Goal: Task Accomplishment & Management: Manage account settings

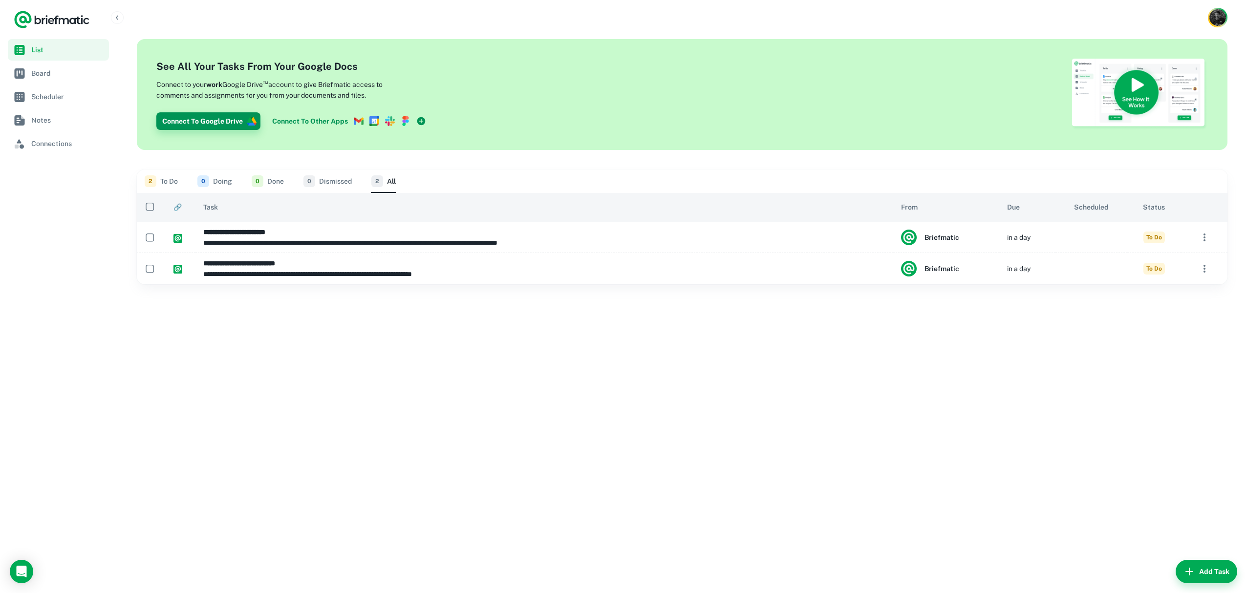
click at [209, 118] on button "Connect To Google Drive" at bounding box center [208, 121] width 104 height 18
click at [590, 165] on div "**********" at bounding box center [681, 314] width 1129 height 558
click at [337, 33] on div at bounding box center [681, 17] width 1129 height 35
click at [377, 136] on div "See All Your Tasks From Your Google Docs Connect to your work Google Drive ™ ac…" at bounding box center [682, 94] width 1090 height 111
click at [25, 72] on span "Board" at bounding box center [20, 73] width 12 height 12
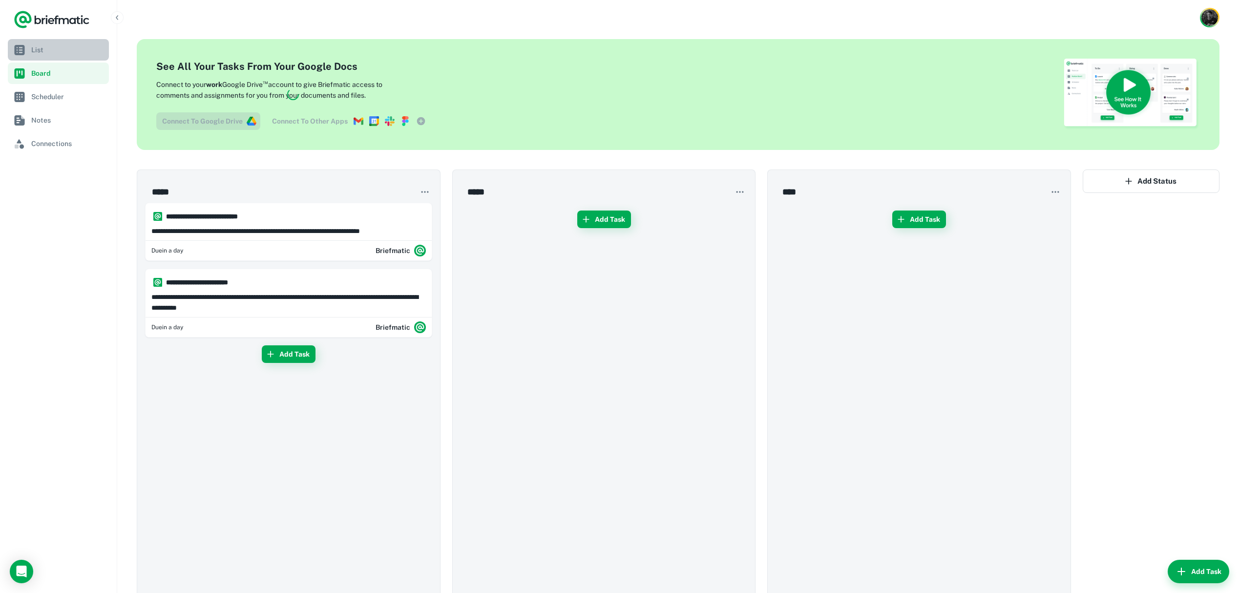
click at [43, 50] on span "List" at bounding box center [68, 49] width 74 height 11
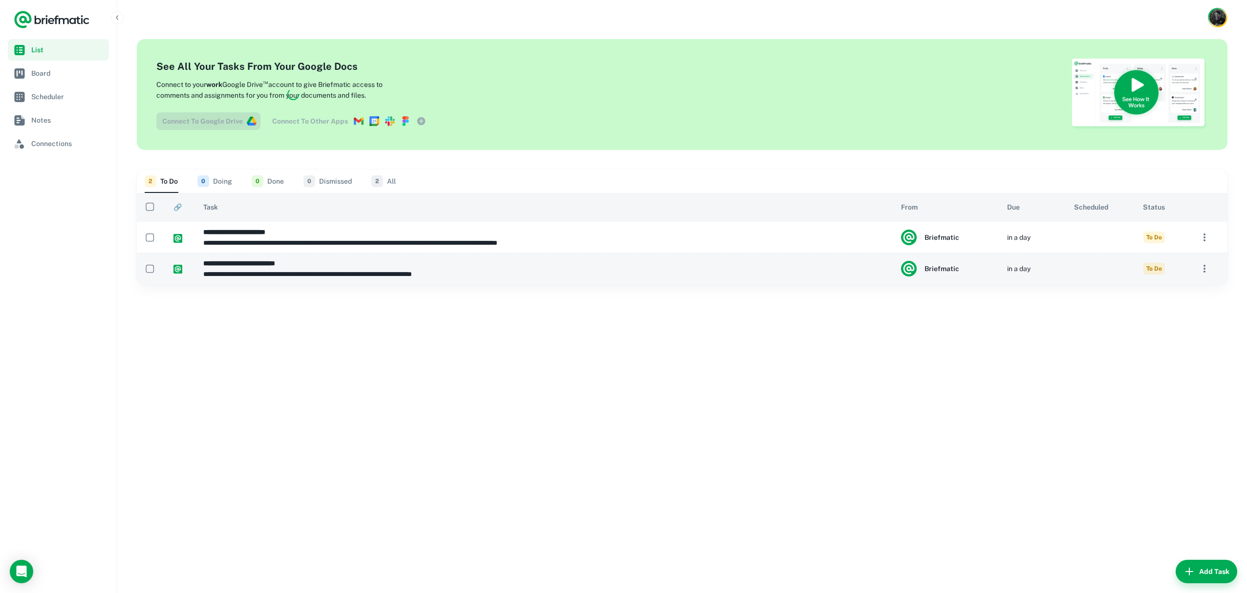
click at [512, 269] on p "**********" at bounding box center [542, 274] width 678 height 11
type input "**********"
type textarea "**********"
type input "**********"
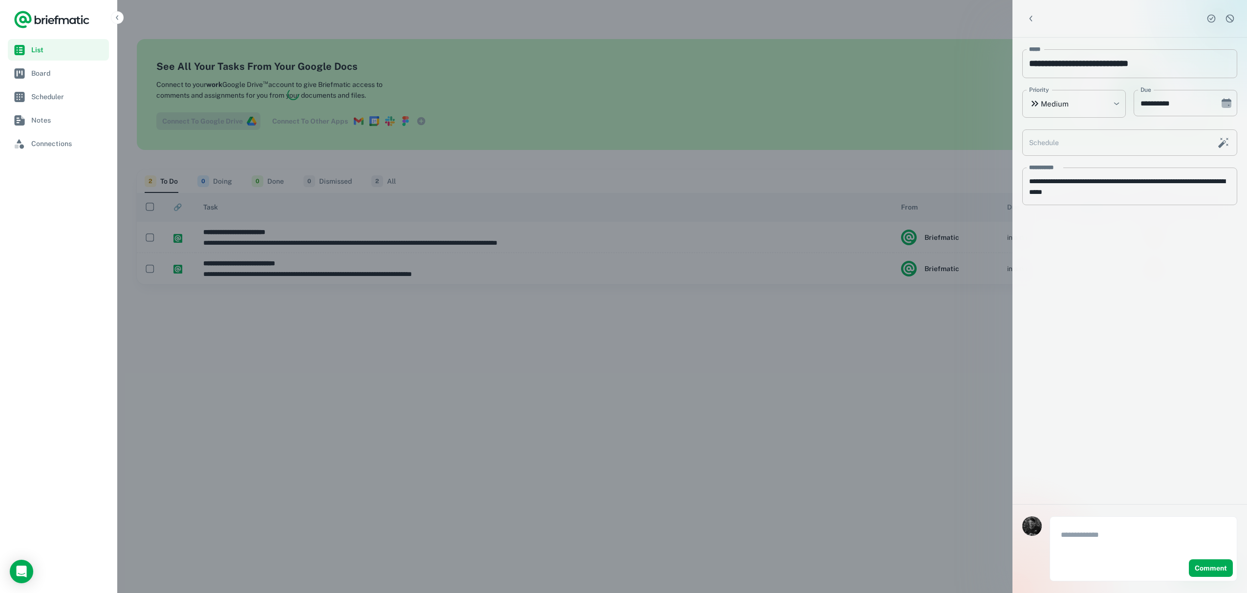
click at [935, 314] on div at bounding box center [623, 296] width 1247 height 593
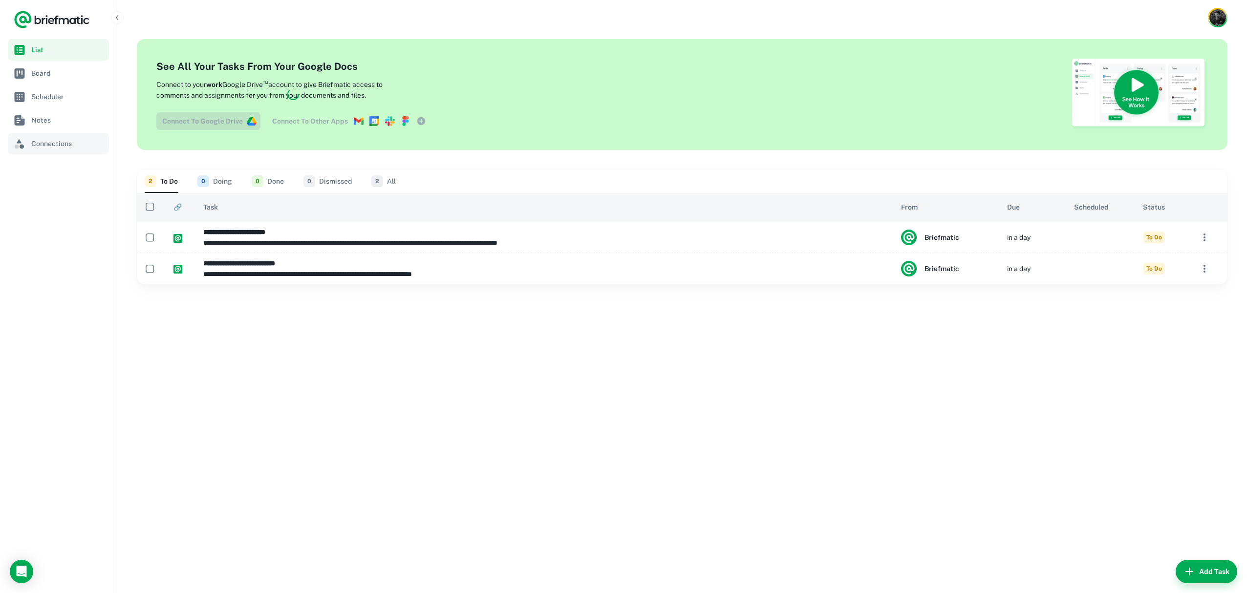
click at [44, 140] on span "Connections" at bounding box center [68, 143] width 74 height 11
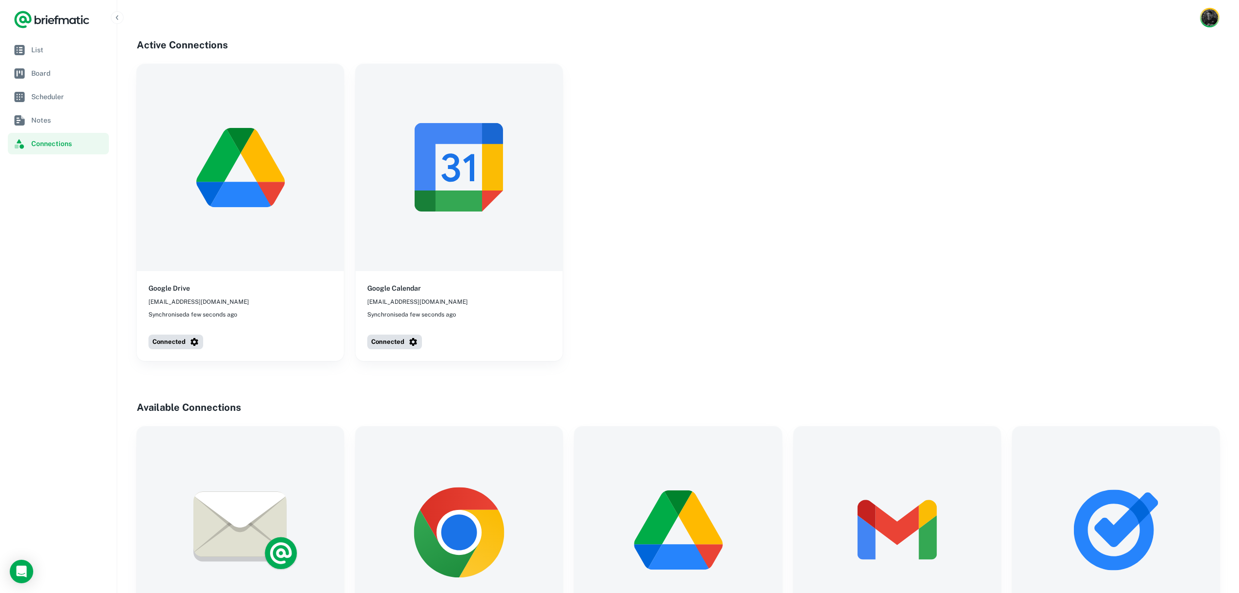
scroll to position [333, 0]
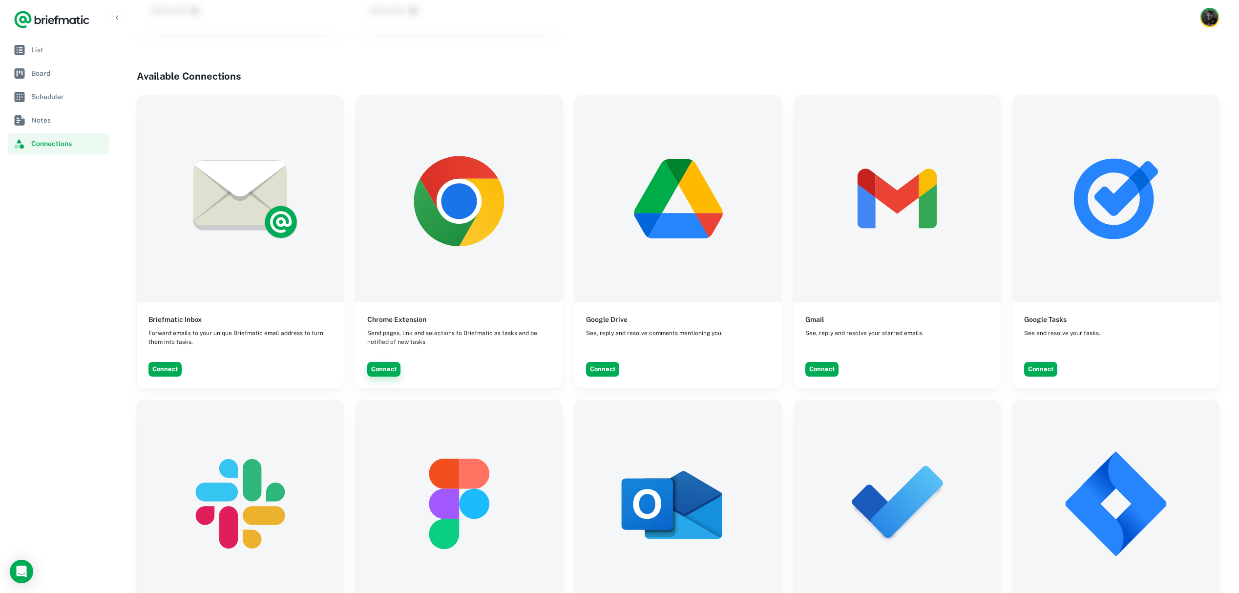
click at [381, 369] on button "Connect" at bounding box center [383, 369] width 33 height 15
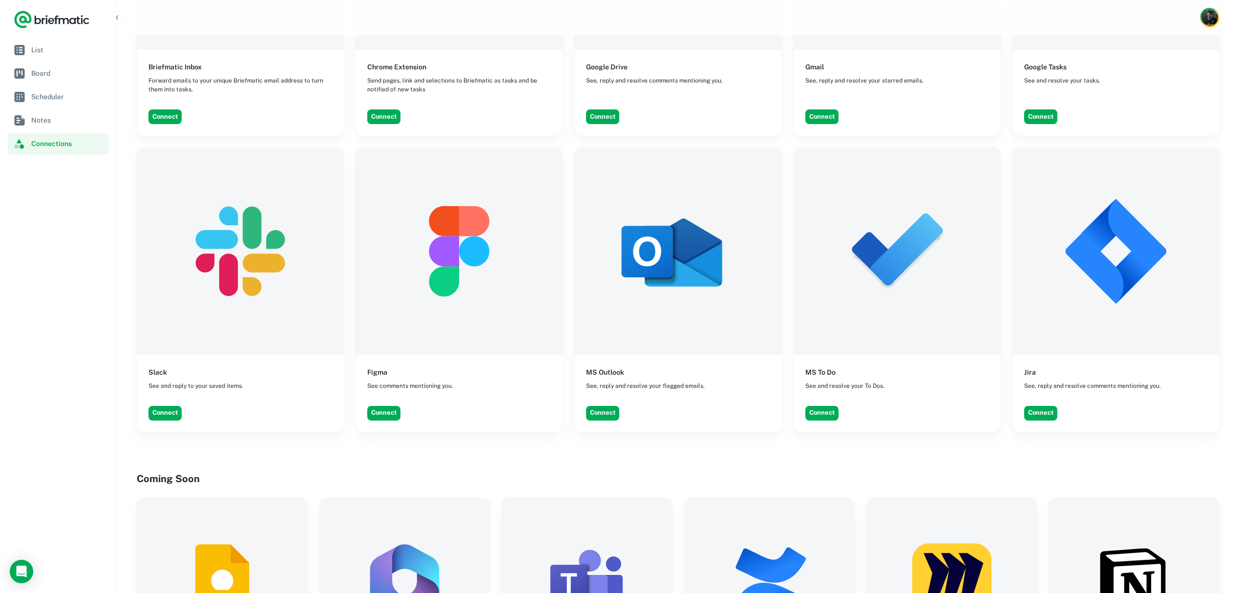
scroll to position [597, 0]
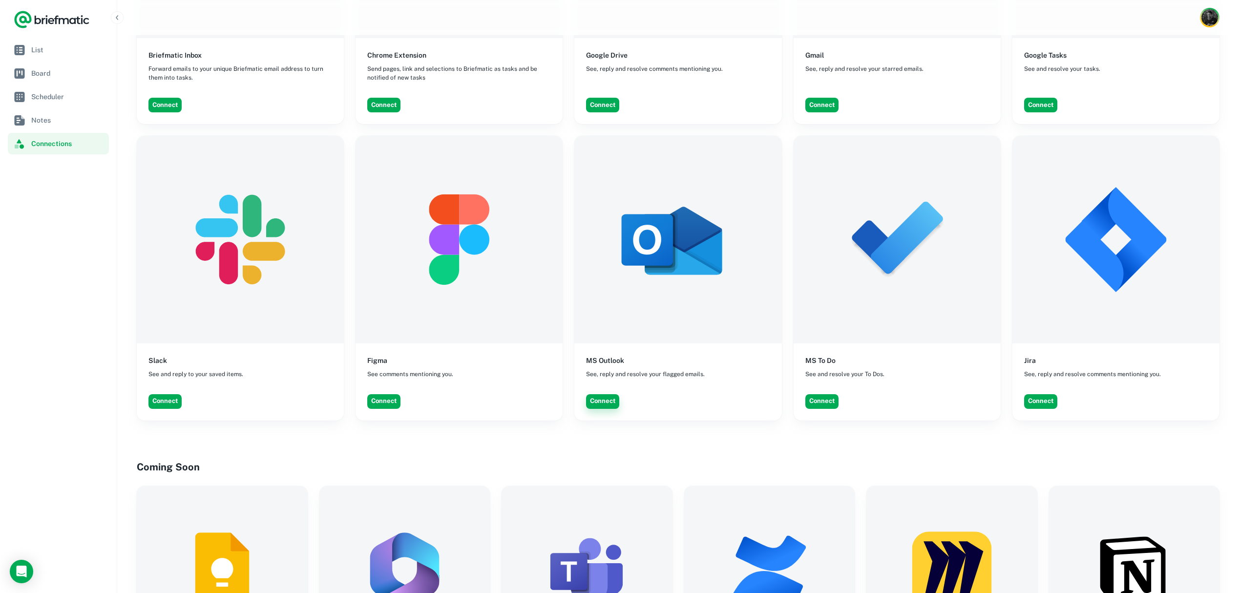
click at [600, 402] on button "Connect" at bounding box center [602, 401] width 33 height 15
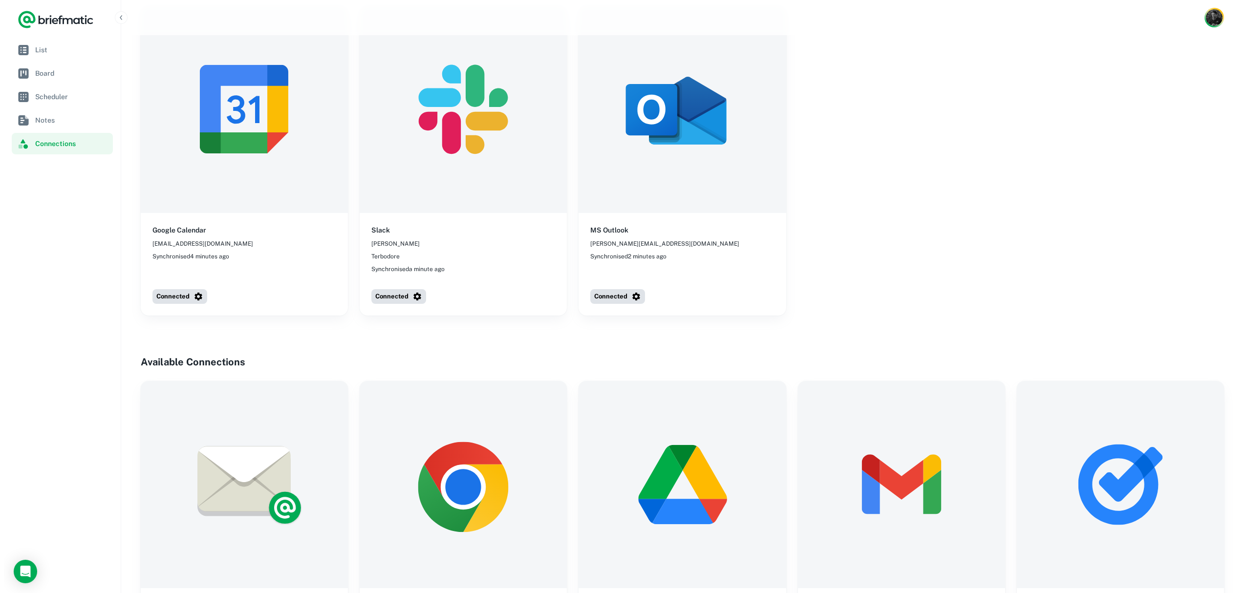
scroll to position [0, 0]
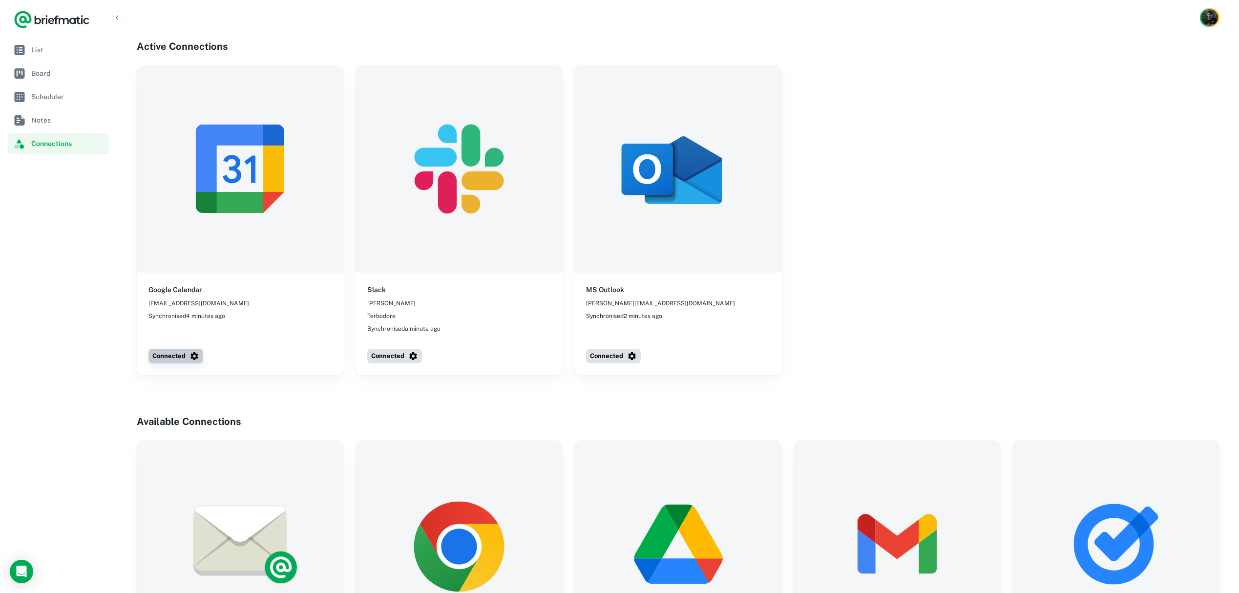
click at [192, 356] on icon "button" at bounding box center [195, 356] width 10 height 10
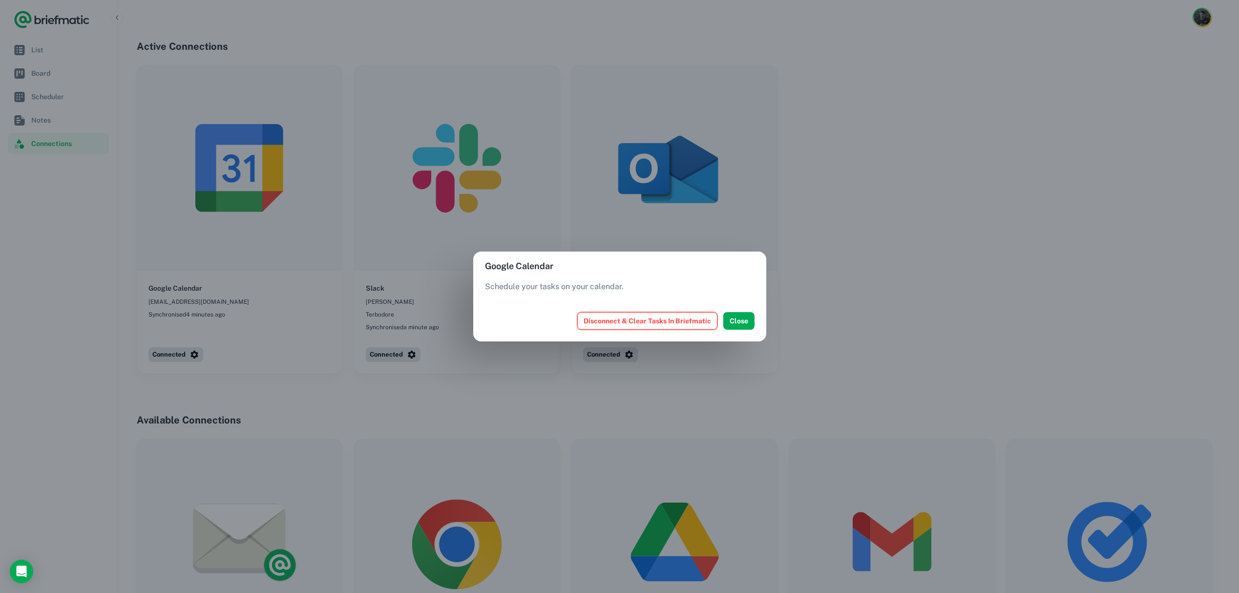
click at [612, 326] on button "Disconnect & Clear Tasks In Briefmatic" at bounding box center [647, 321] width 140 height 18
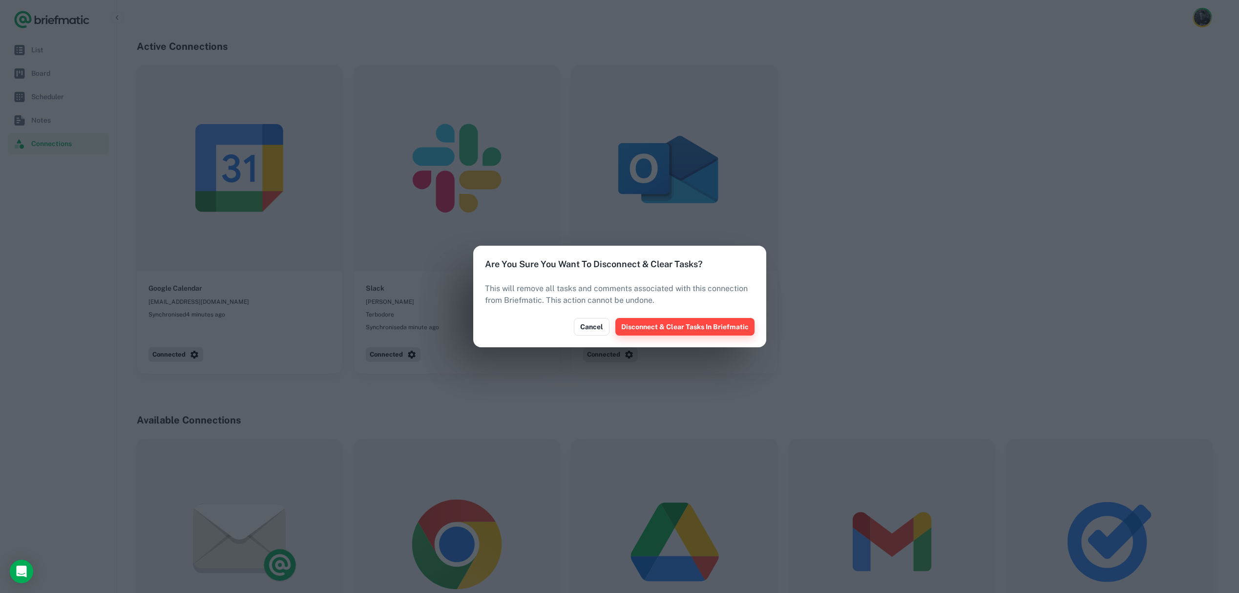
click at [702, 331] on button "Disconnect & Clear Tasks In Briefmatic" at bounding box center [684, 327] width 139 height 18
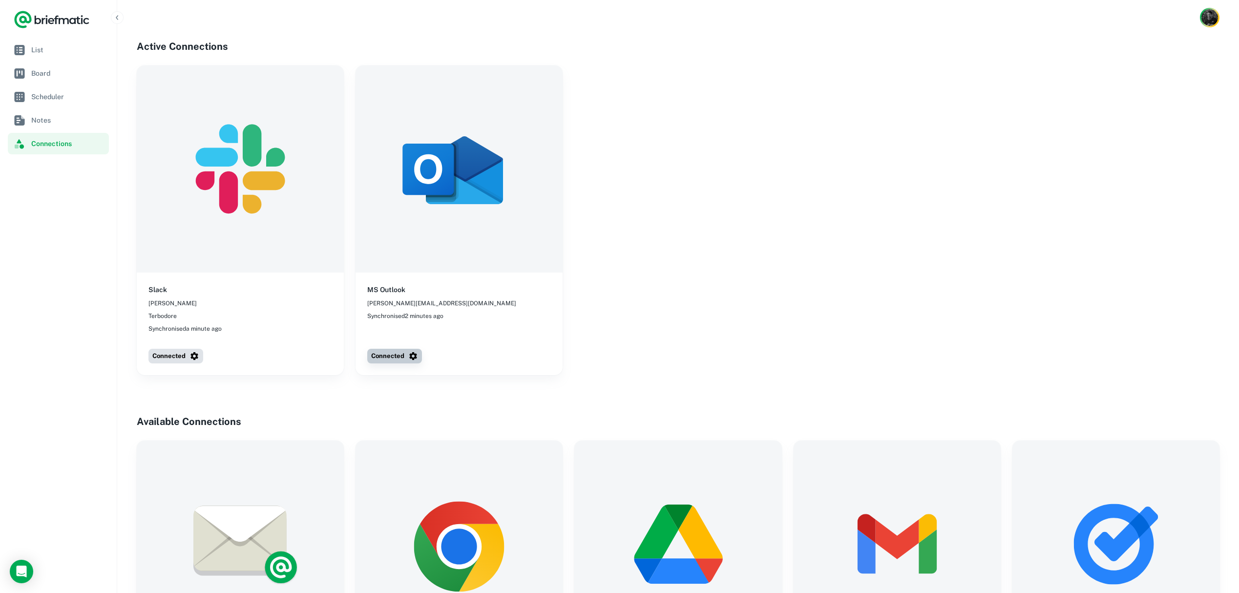
click at [410, 356] on icon "button" at bounding box center [413, 356] width 8 height 8
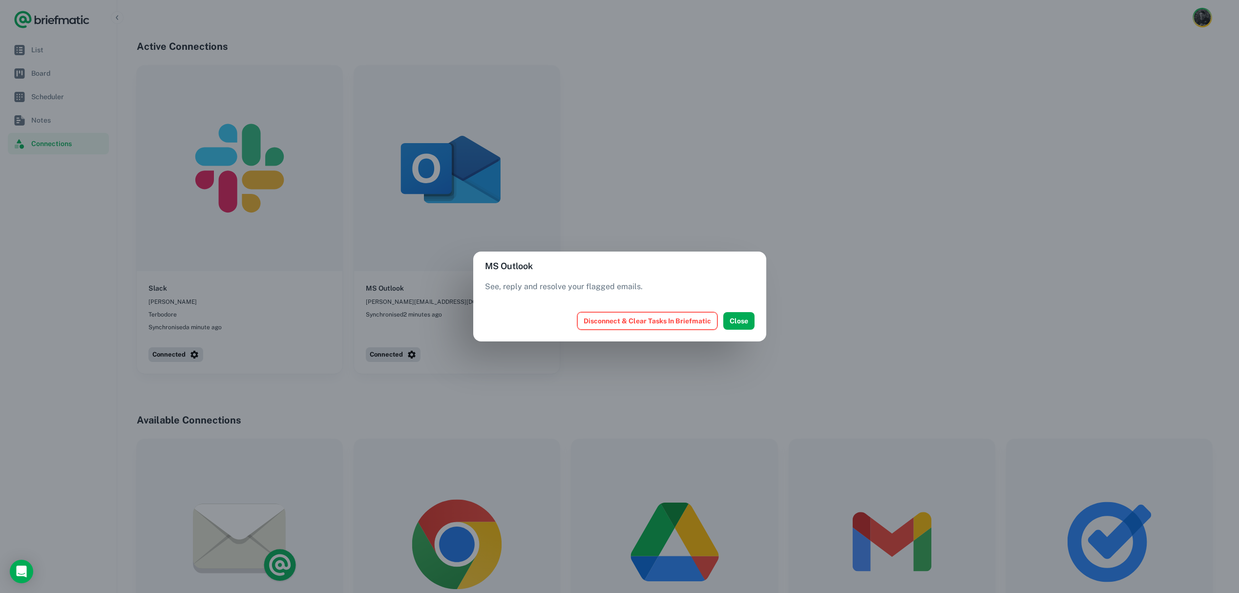
click at [628, 318] on button "Disconnect & Clear Tasks In Briefmatic" at bounding box center [647, 321] width 140 height 18
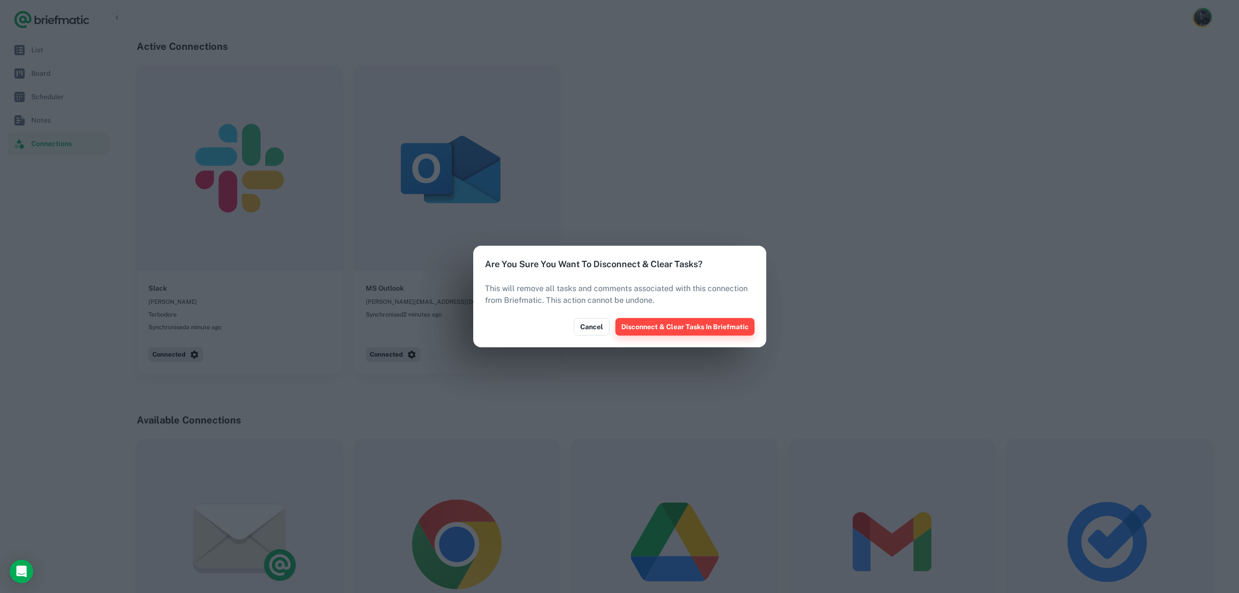
click at [695, 331] on button "Disconnect & Clear Tasks In Briefmatic" at bounding box center [684, 327] width 139 height 18
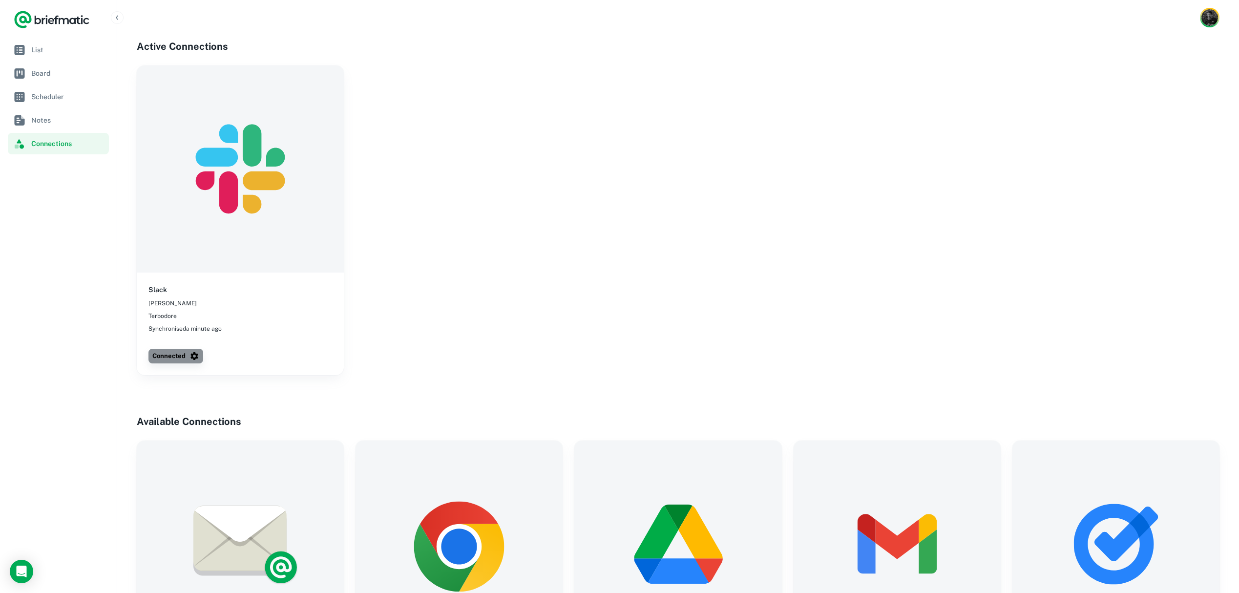
click at [190, 357] on icon "button" at bounding box center [195, 356] width 10 height 10
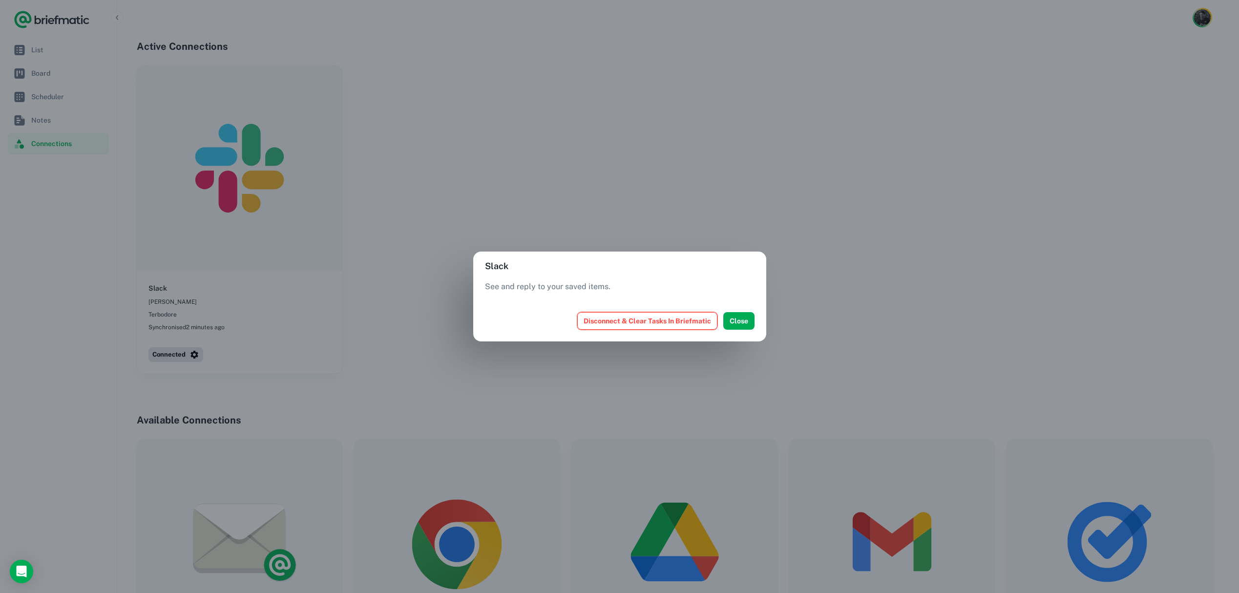
click at [632, 323] on button "Disconnect & Clear Tasks In Briefmatic" at bounding box center [647, 321] width 140 height 18
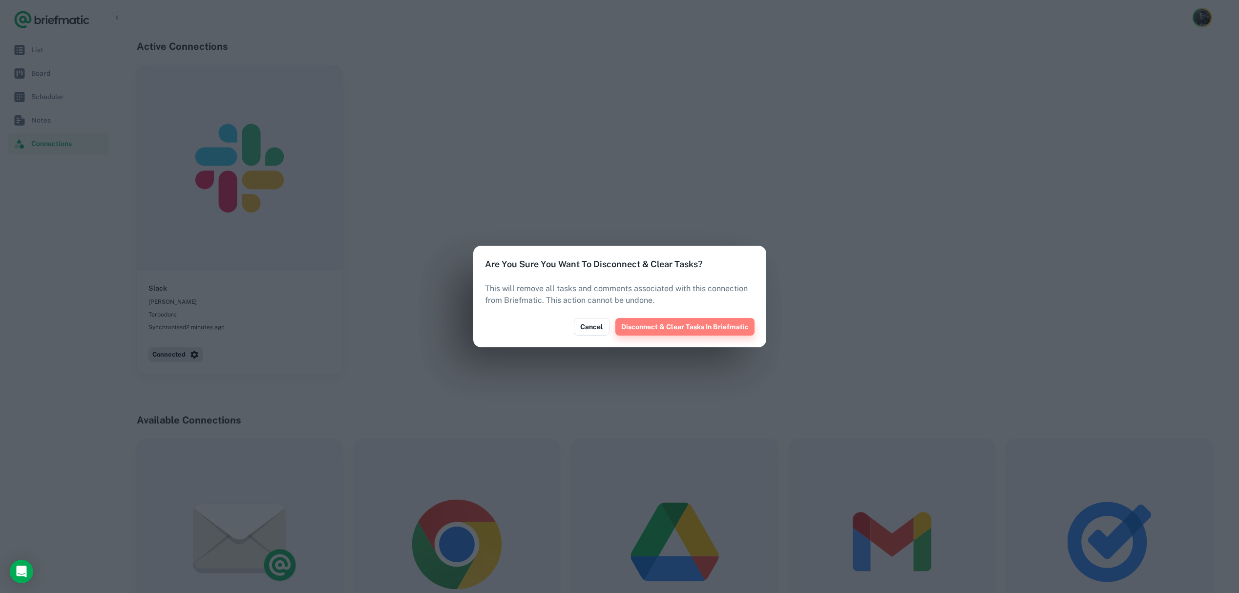
click at [701, 324] on button "Disconnect & Clear Tasks In Briefmatic" at bounding box center [684, 327] width 139 height 18
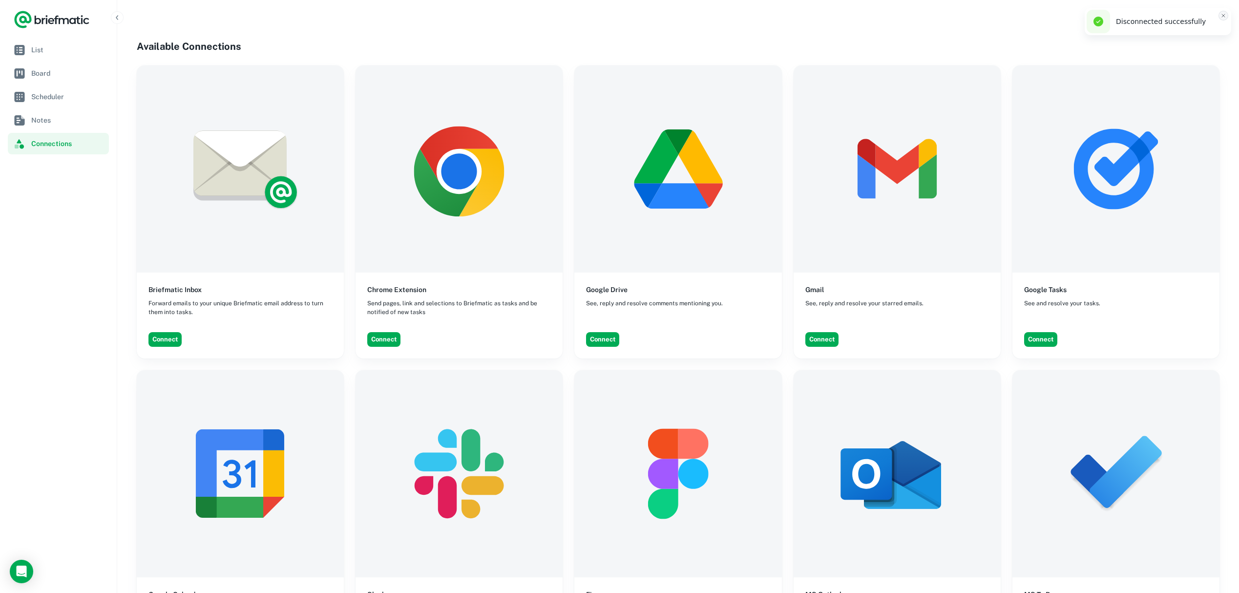
click at [1227, 15] on button "Close toast" at bounding box center [1224, 16] width 10 height 10
click at [1215, 17] on img "Account button" at bounding box center [1210, 17] width 17 height 17
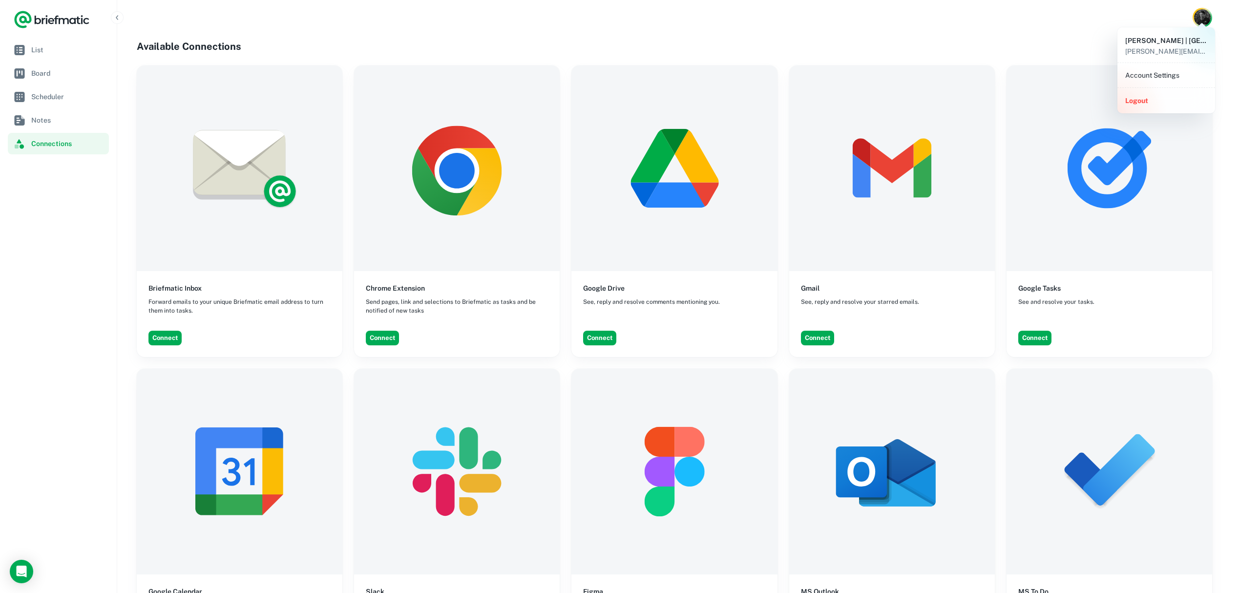
click at [1178, 75] on li "Account Settings" at bounding box center [1167, 75] width 90 height 17
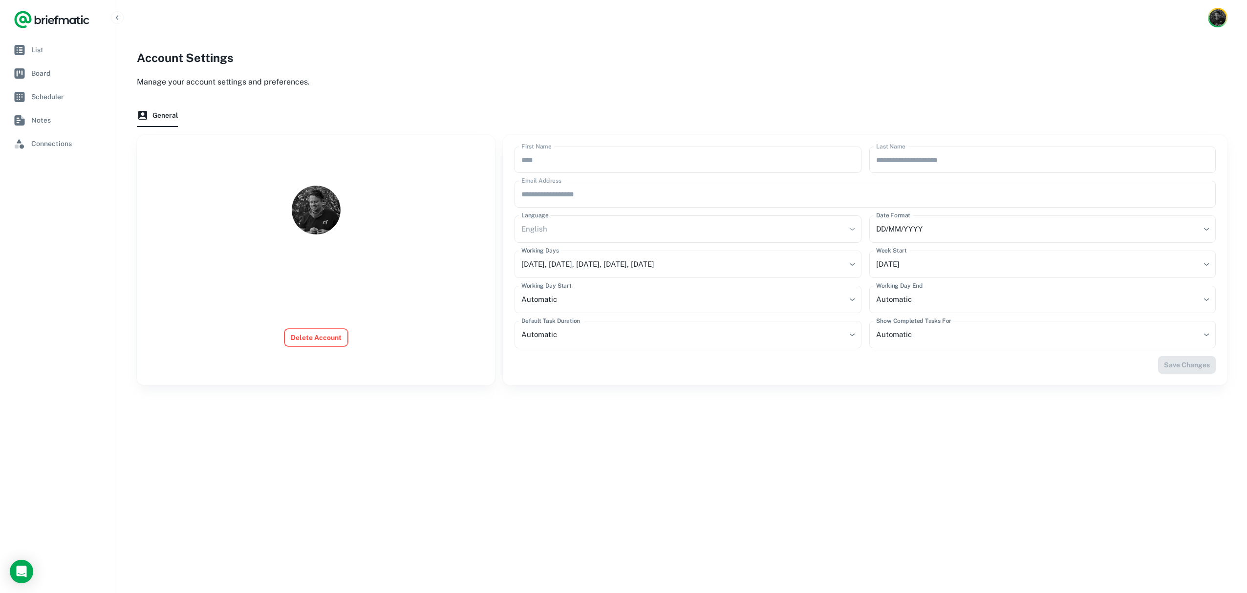
click at [311, 339] on button "Delete Account" at bounding box center [316, 338] width 64 height 18
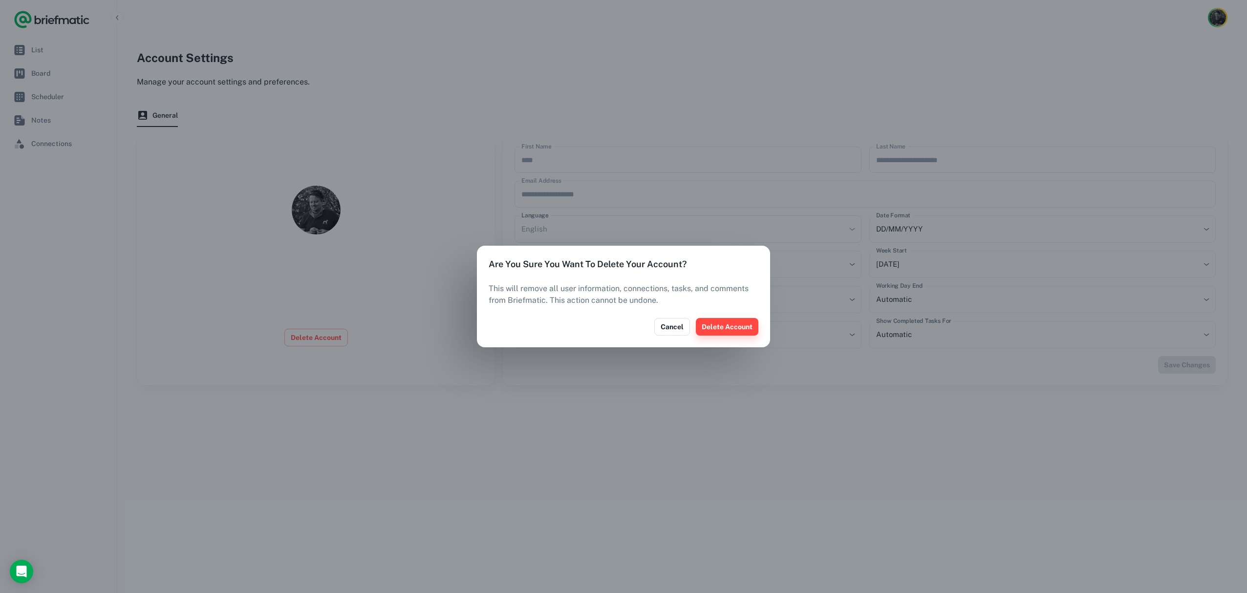
click at [728, 323] on button "Delete Account" at bounding box center [727, 327] width 63 height 18
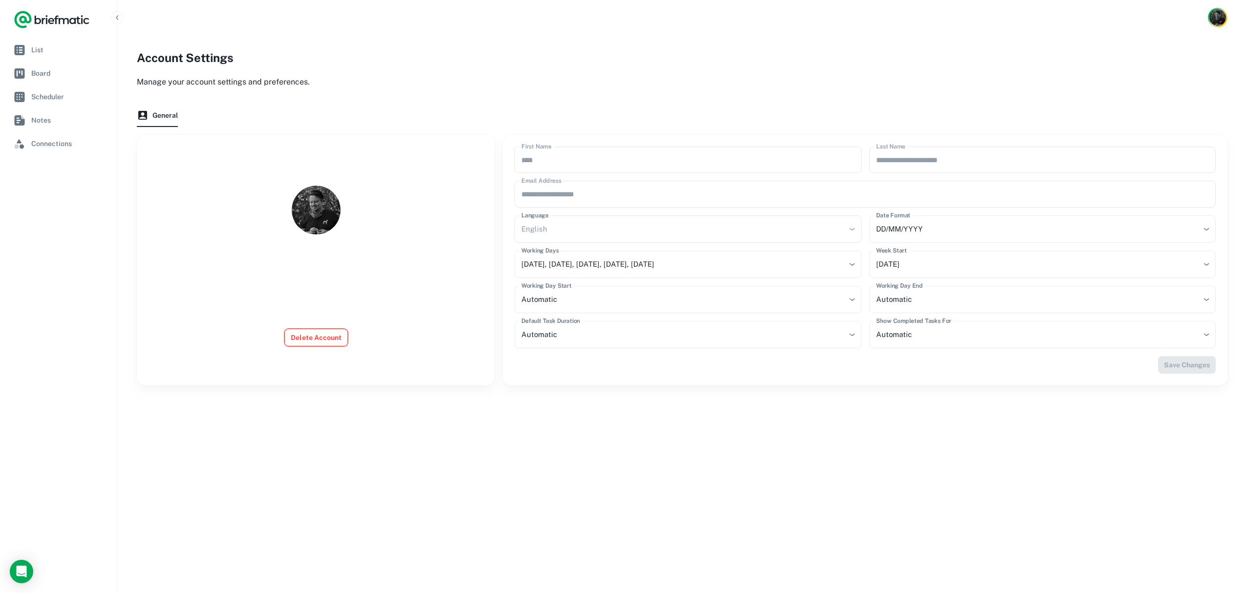
click at [320, 337] on button "Delete Account" at bounding box center [316, 338] width 64 height 18
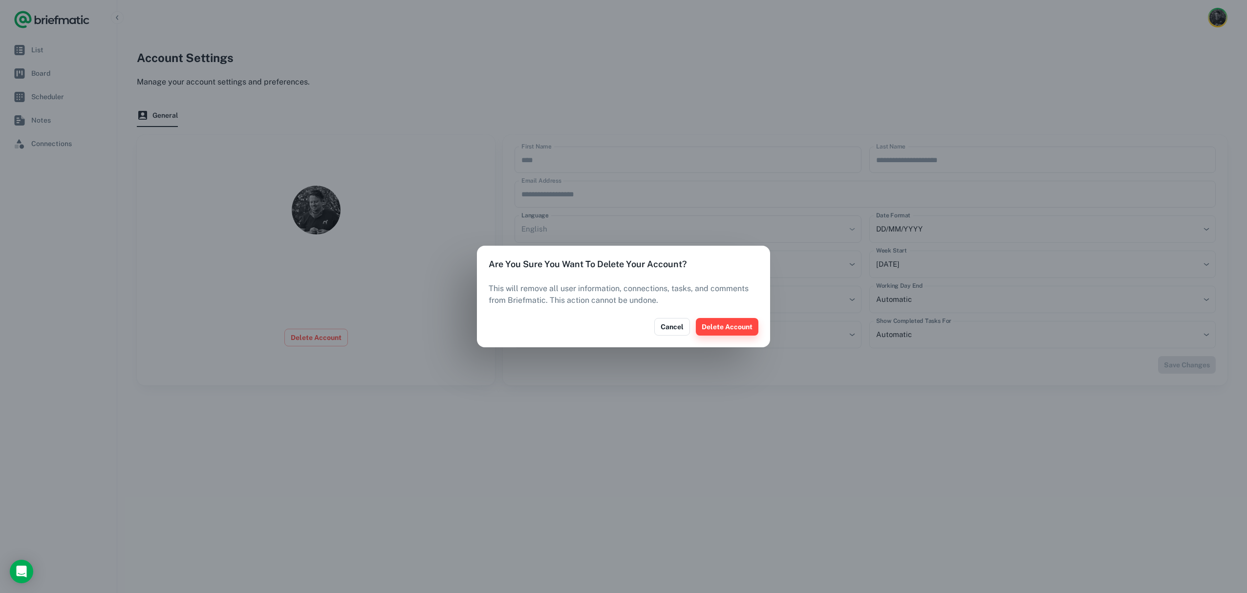
click at [722, 327] on button "Delete Account" at bounding box center [727, 327] width 63 height 18
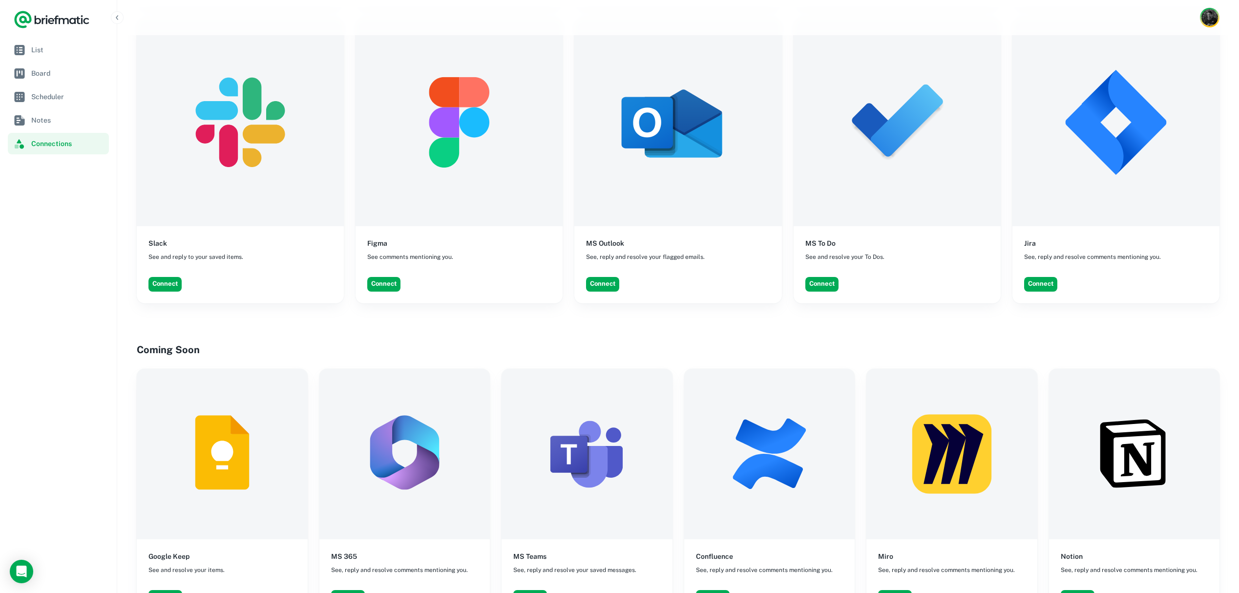
scroll to position [756, 0]
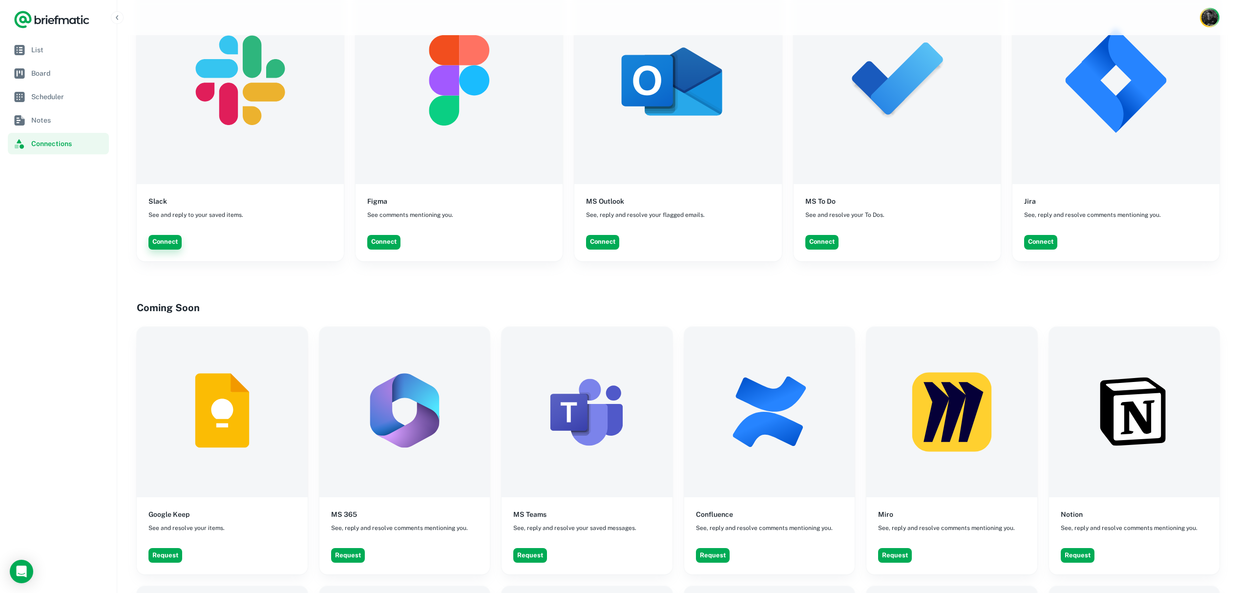
click at [165, 240] on button "Connect" at bounding box center [164, 242] width 33 height 15
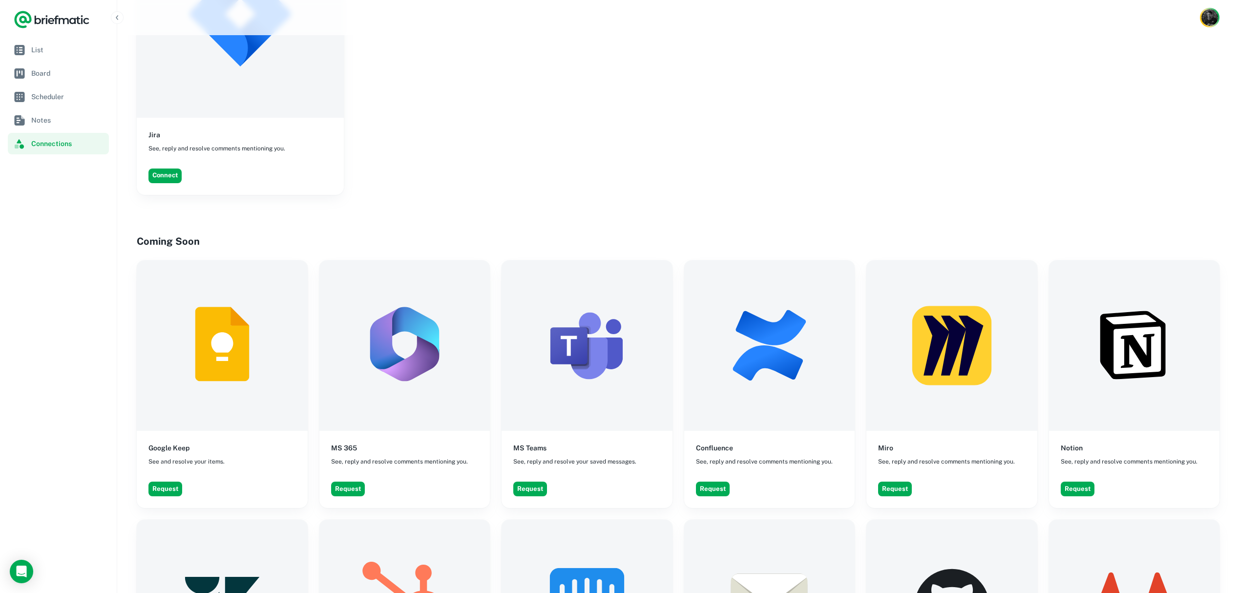
scroll to position [393, 0]
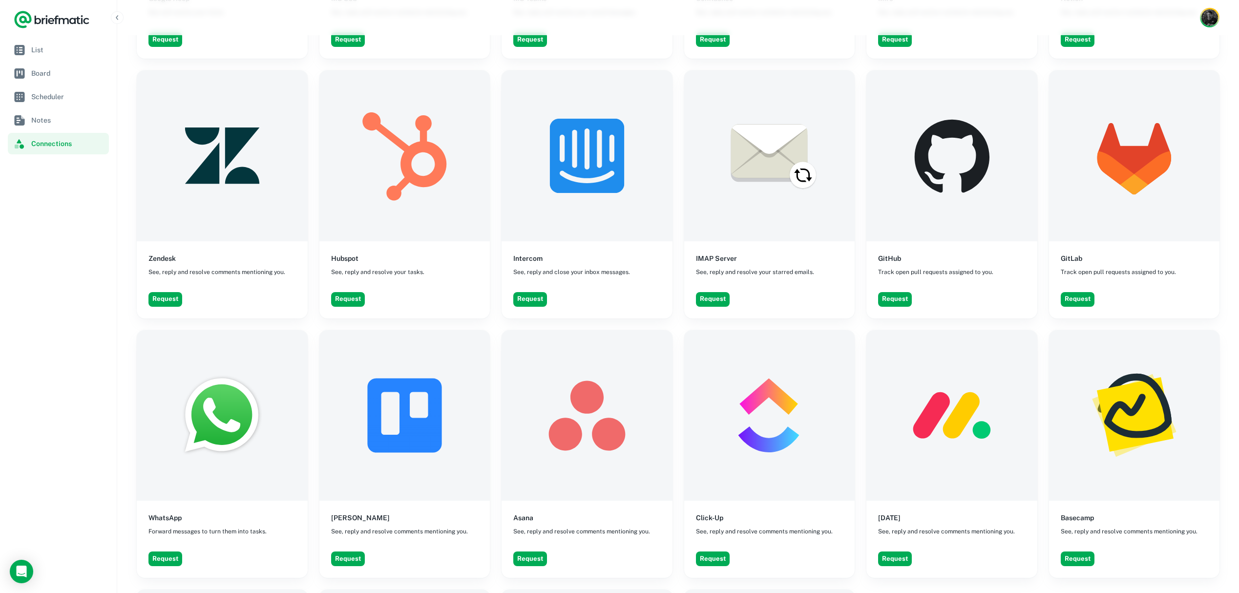
scroll to position [1547, 0]
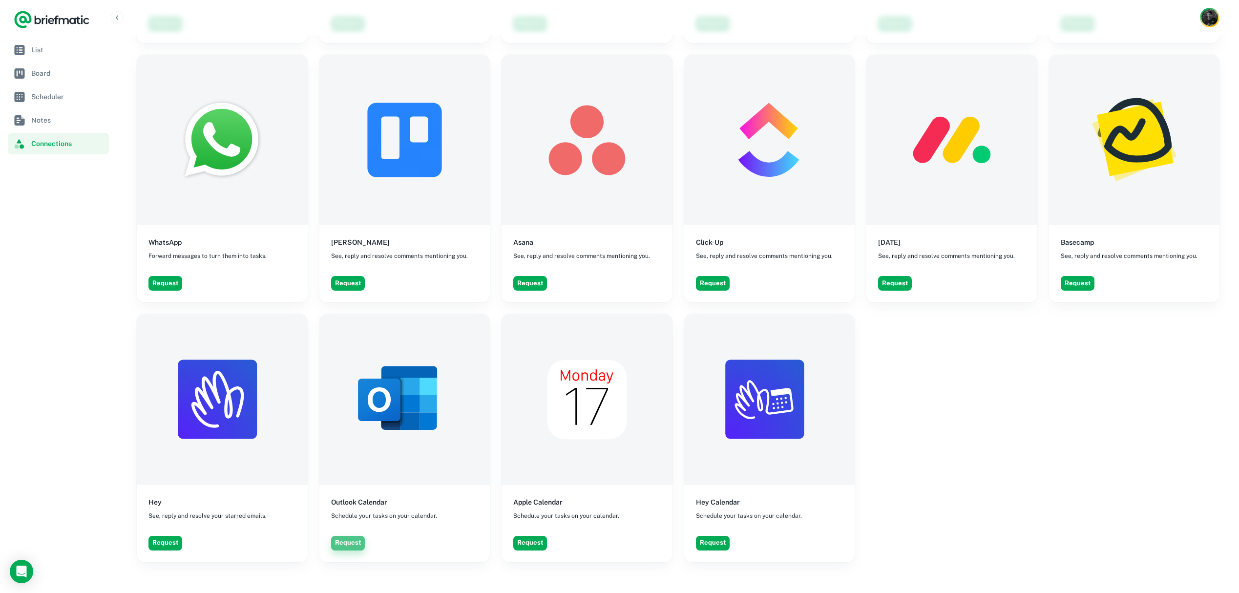
click at [350, 544] on button "Request" at bounding box center [348, 543] width 34 height 15
click at [377, 542] on icon "button" at bounding box center [378, 543] width 10 height 10
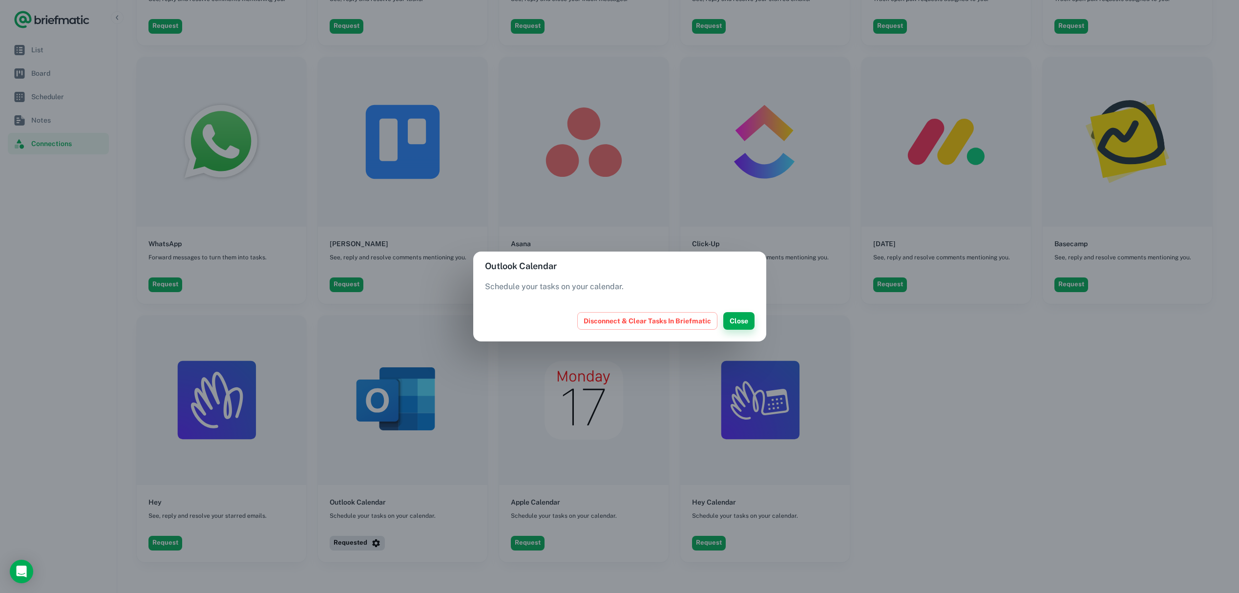
click at [737, 318] on button "Close" at bounding box center [738, 321] width 31 height 18
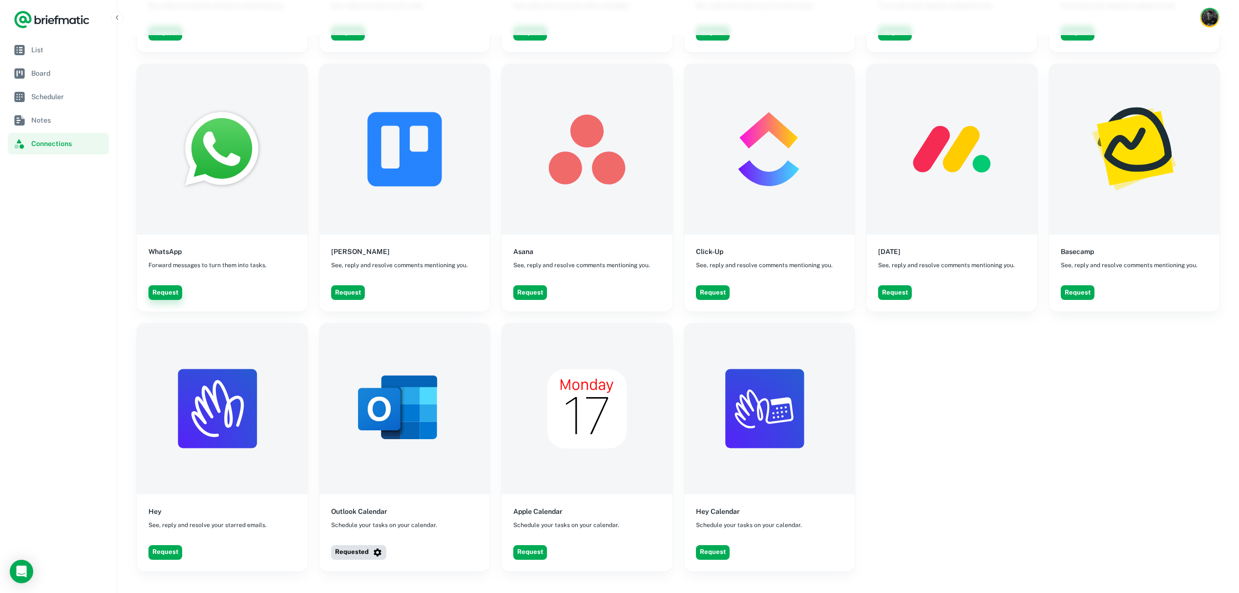
click at [170, 290] on button "Request" at bounding box center [165, 292] width 34 height 15
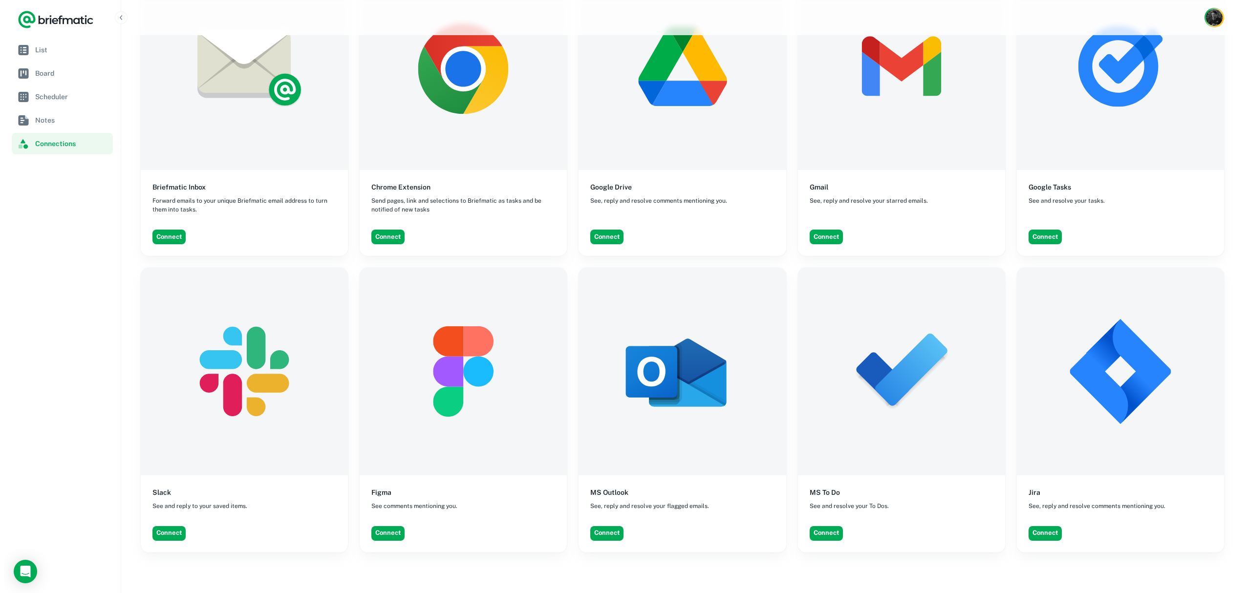
scroll to position [0, 0]
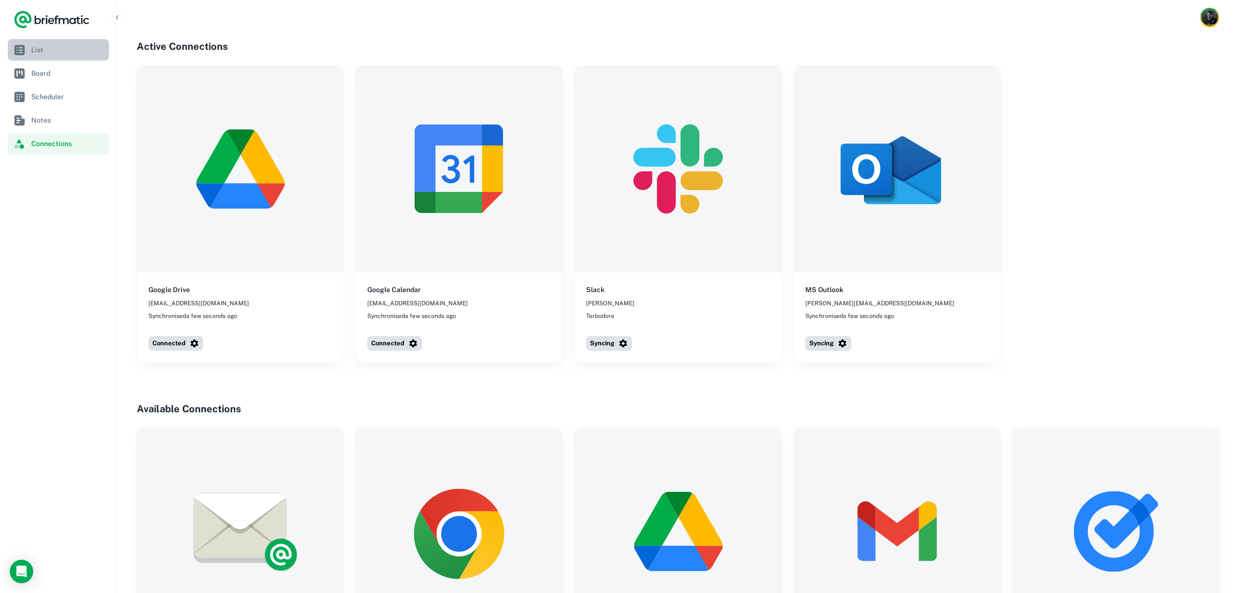
click at [38, 52] on span "List" at bounding box center [68, 49] width 74 height 11
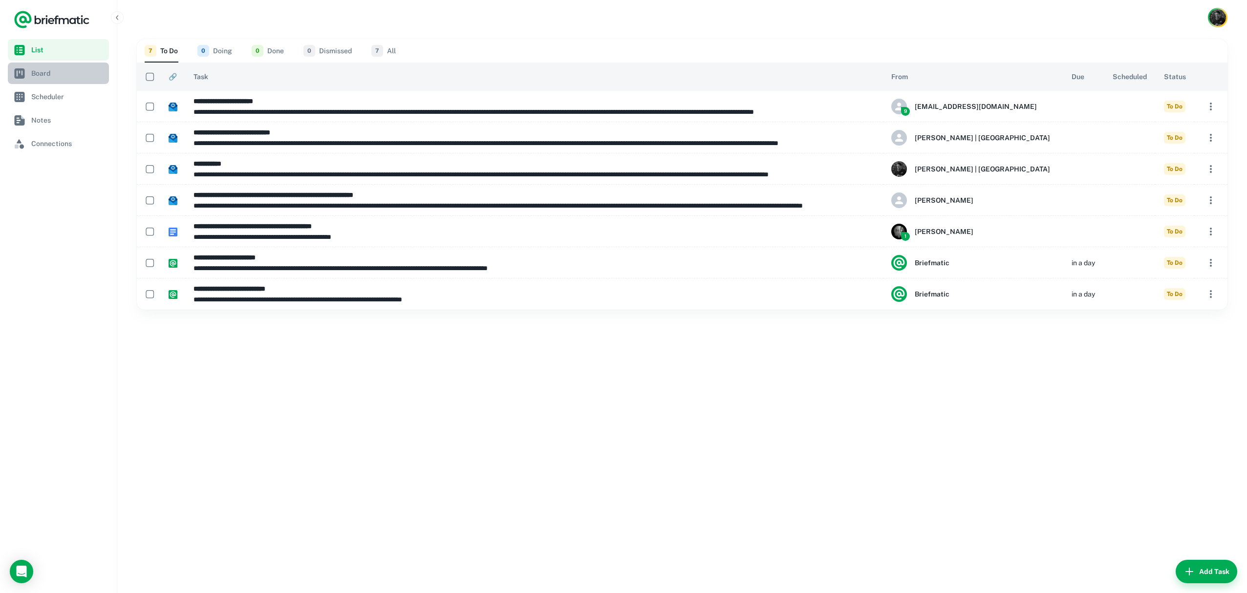
click at [52, 78] on span "Board" at bounding box center [68, 73] width 74 height 11
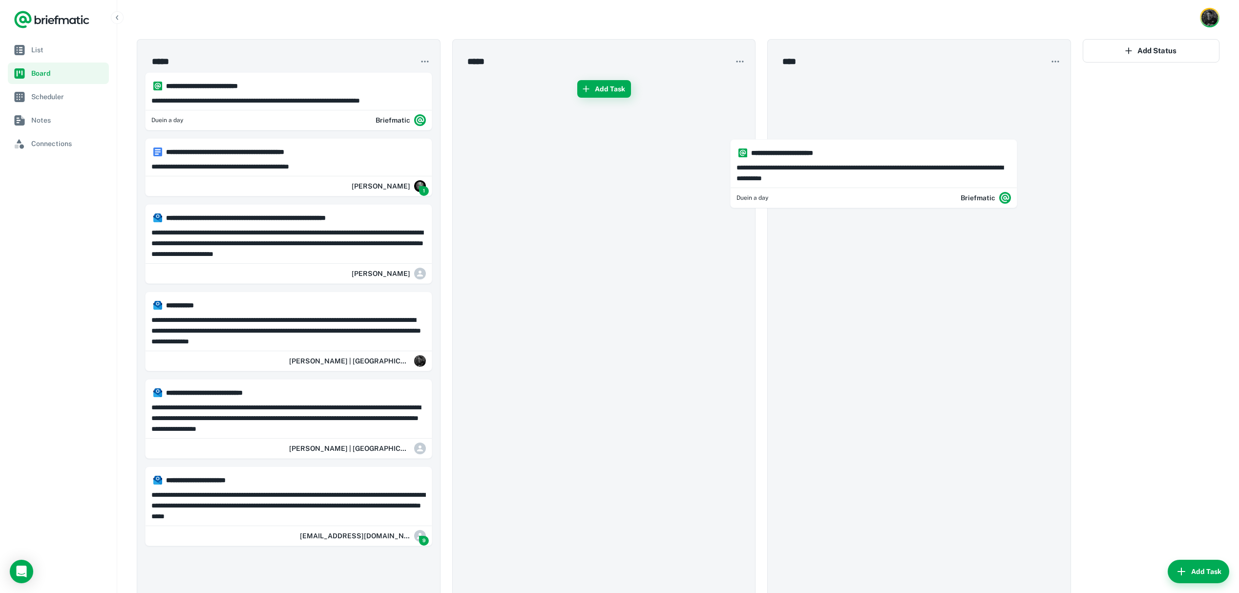
drag, startPoint x: 424, startPoint y: 163, endPoint x: 834, endPoint y: 161, distance: 410.3
click at [834, 161] on div "**********" at bounding box center [678, 365] width 1083 height 653
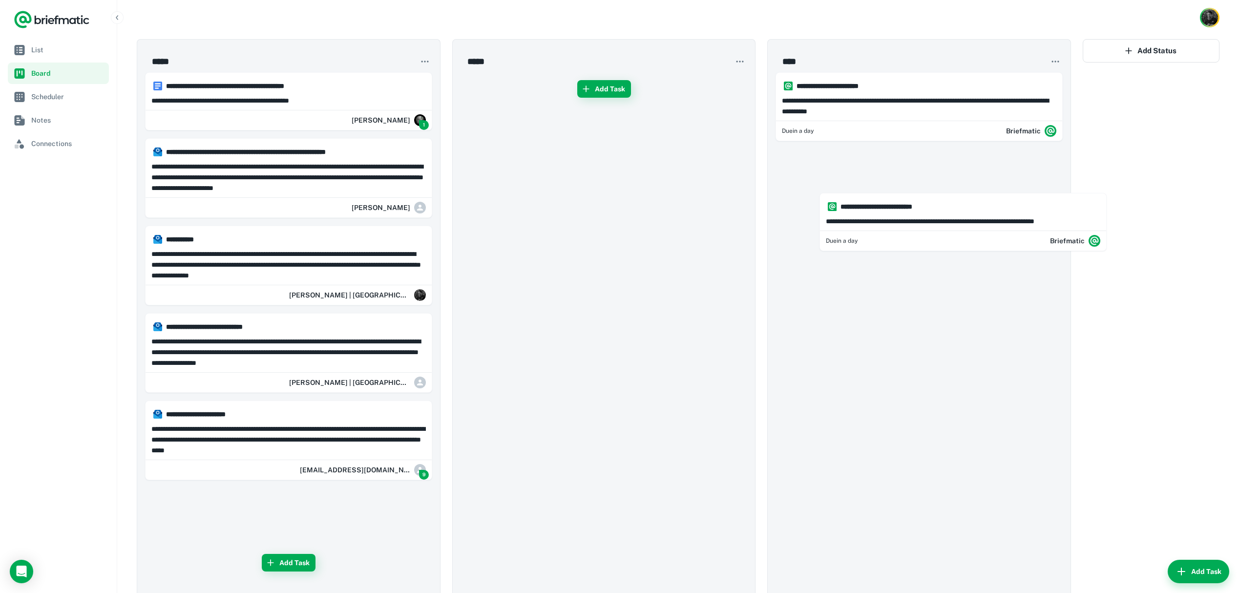
drag, startPoint x: 263, startPoint y: 93, endPoint x: 958, endPoint y: 220, distance: 706.5
click at [958, 220] on div "**********" at bounding box center [678, 345] width 1083 height 613
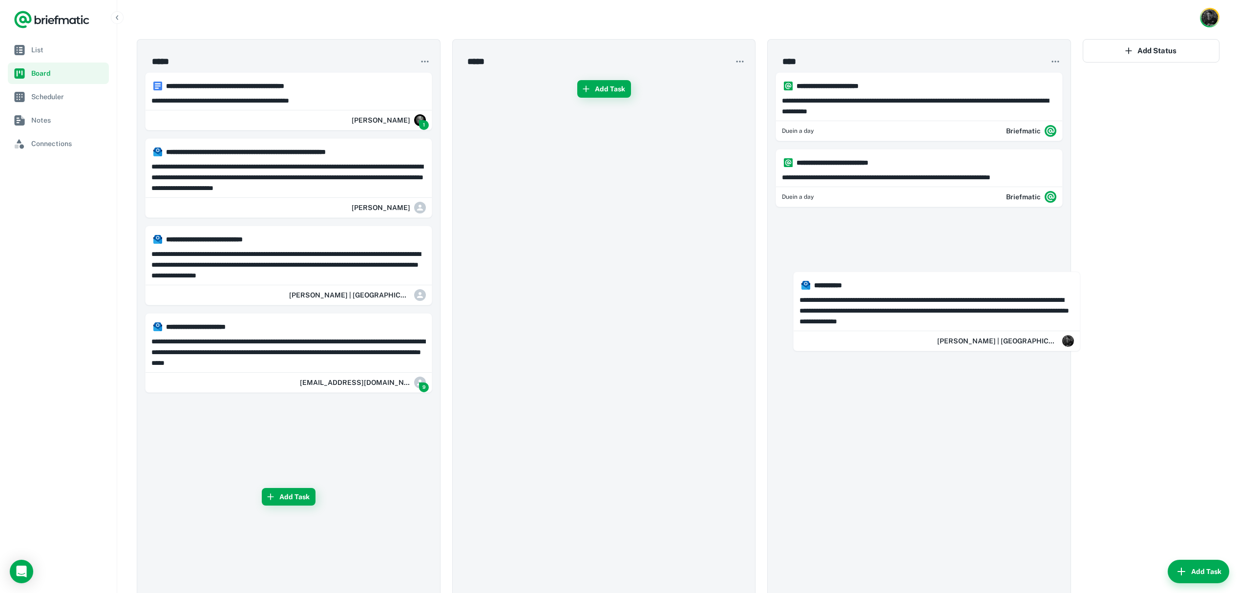
drag, startPoint x: 538, startPoint y: 298, endPoint x: 893, endPoint y: 313, distance: 355.0
click at [893, 313] on div "**********" at bounding box center [678, 345] width 1083 height 613
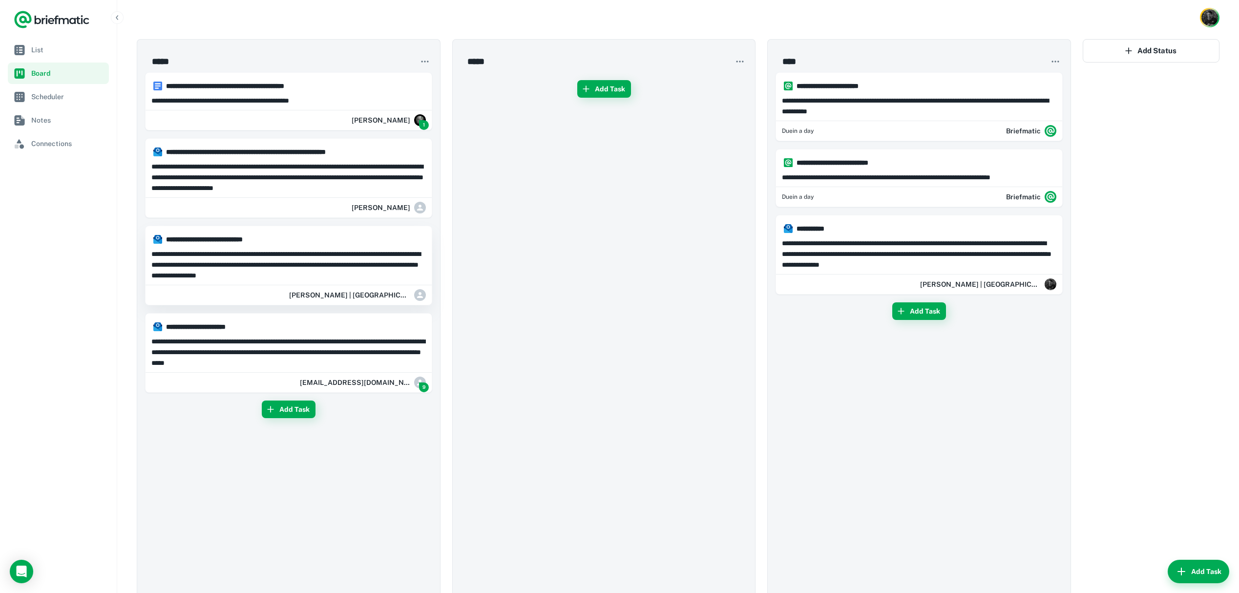
click at [340, 262] on p "**********" at bounding box center [288, 265] width 275 height 32
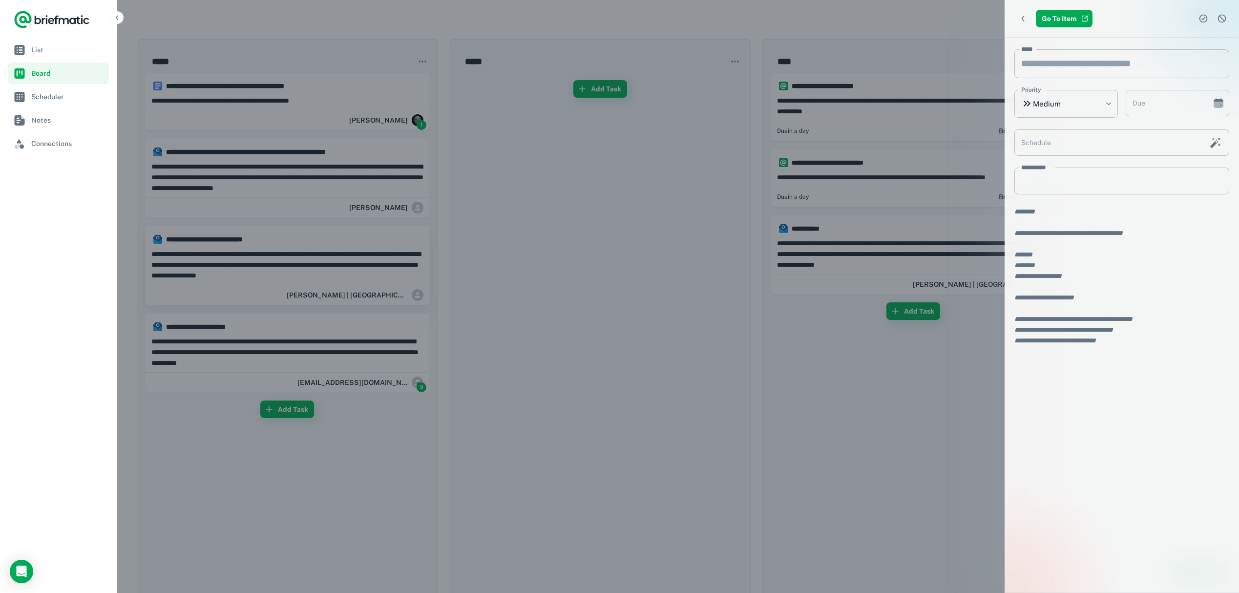
click at [340, 262] on div at bounding box center [619, 296] width 1239 height 593
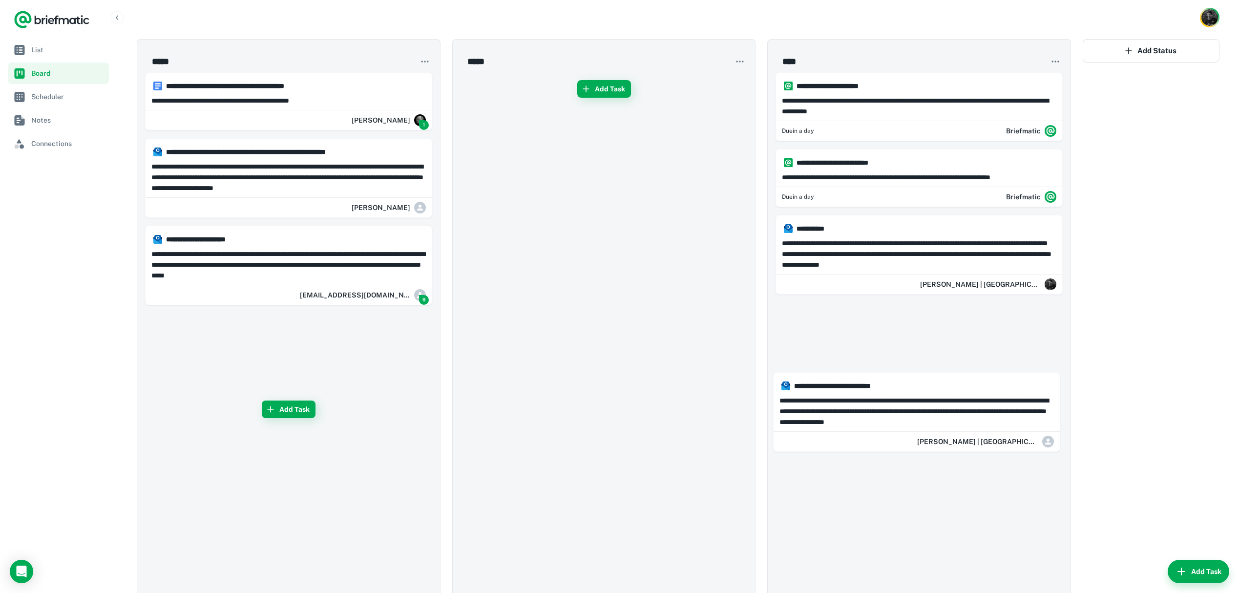
drag, startPoint x: 306, startPoint y: 262, endPoint x: 941, endPoint y: 410, distance: 652.0
click at [941, 410] on div "**********" at bounding box center [678, 345] width 1083 height 613
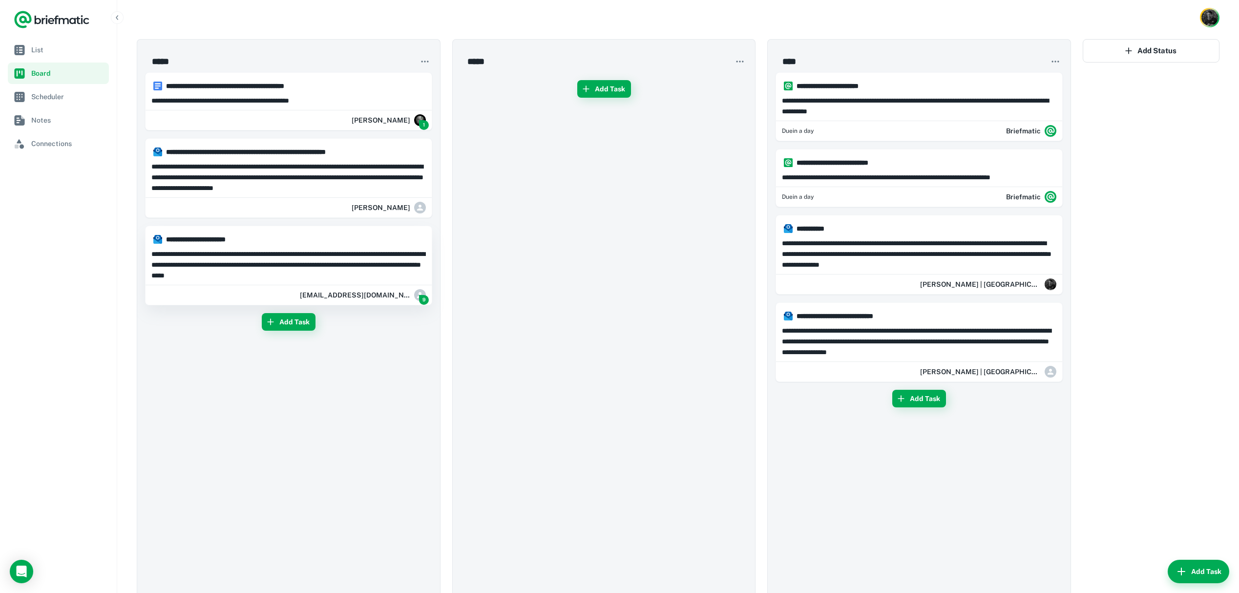
click at [277, 253] on p "**********" at bounding box center [288, 265] width 275 height 32
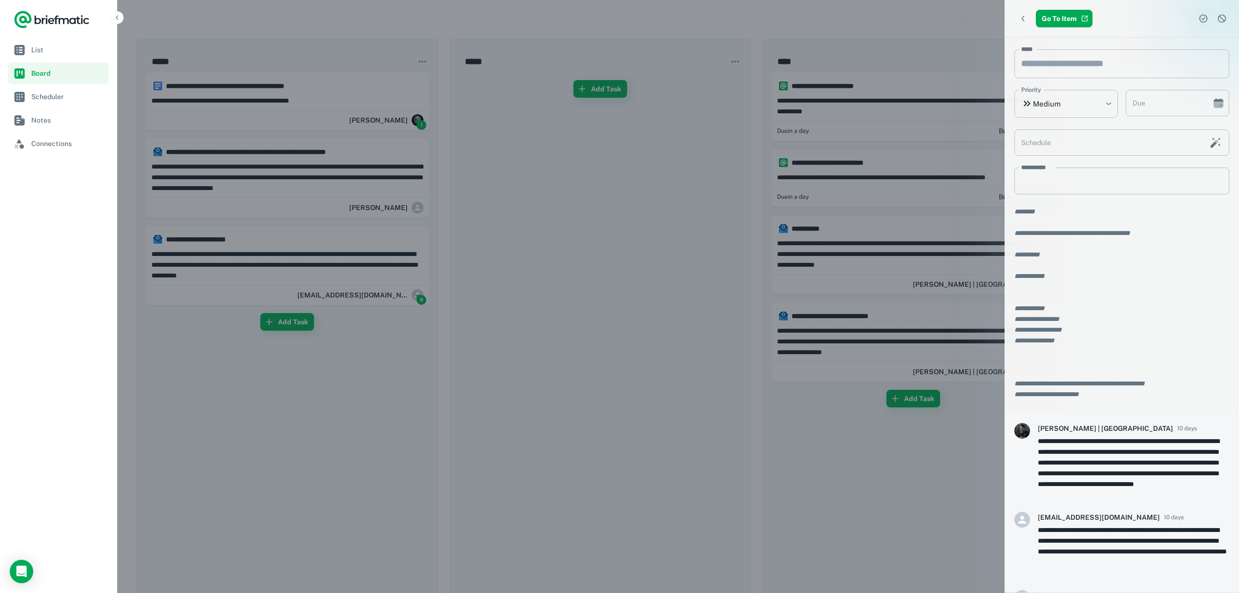
click at [587, 291] on div at bounding box center [619, 296] width 1239 height 593
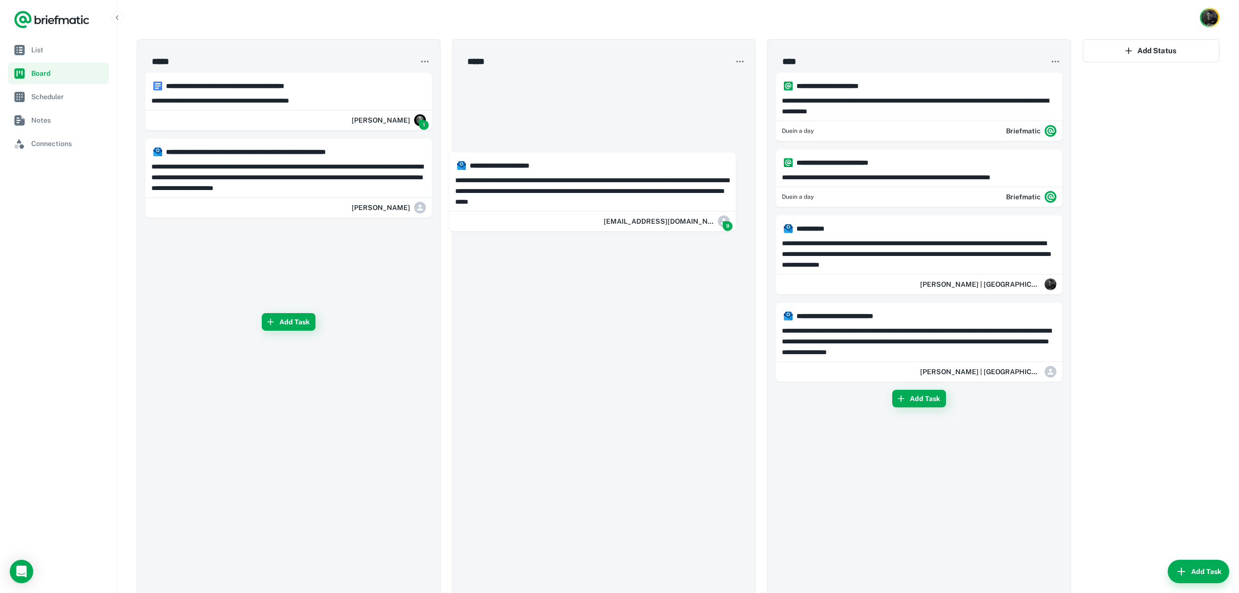
drag, startPoint x: 263, startPoint y: 263, endPoint x: 568, endPoint y: 189, distance: 313.7
click at [568, 189] on div "**********" at bounding box center [678, 345] width 1083 height 613
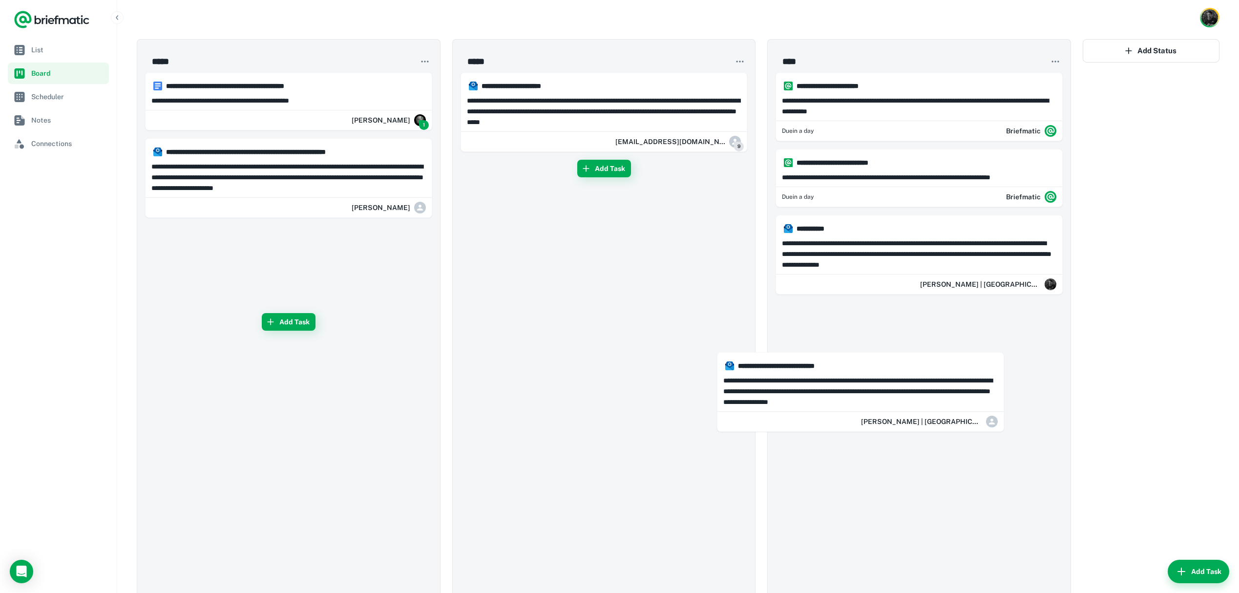
drag, startPoint x: 620, startPoint y: 323, endPoint x: 969, endPoint y: 391, distance: 355.2
click at [967, 393] on div "**********" at bounding box center [678, 345] width 1083 height 613
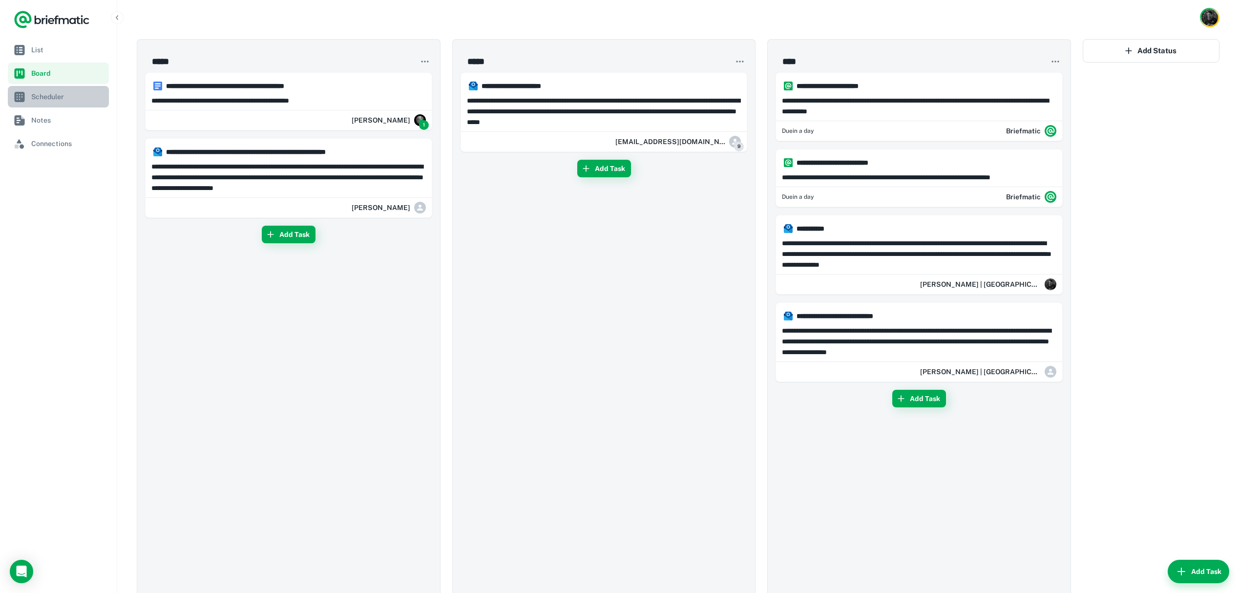
click at [73, 100] on span "Scheduler" at bounding box center [68, 96] width 74 height 11
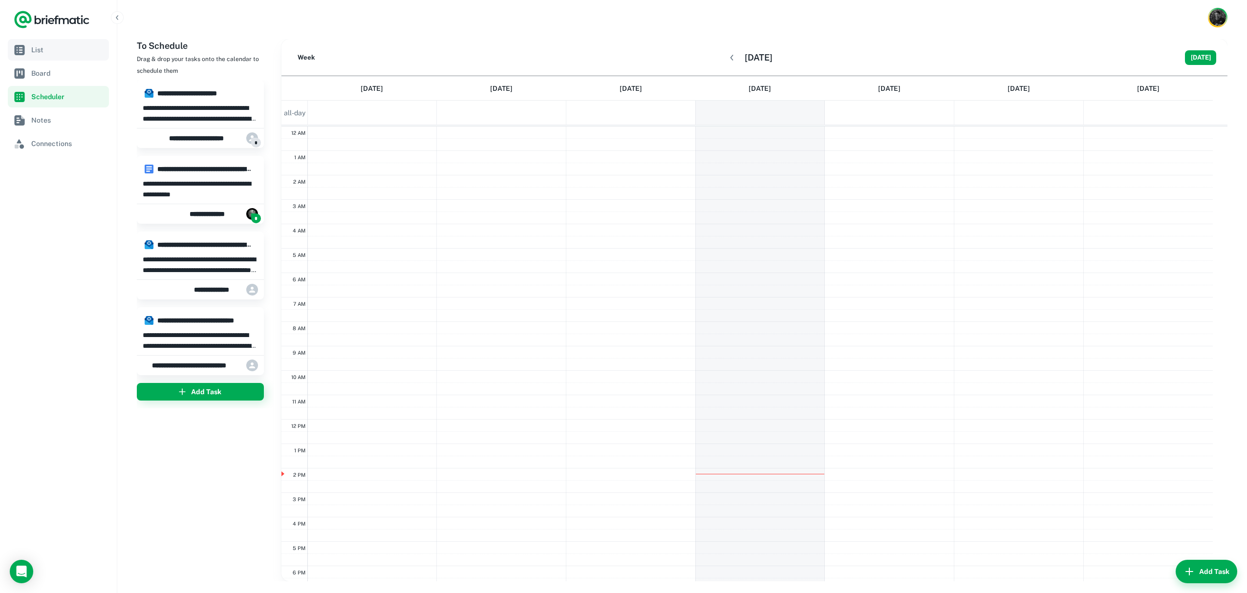
scroll to position [131, 0]
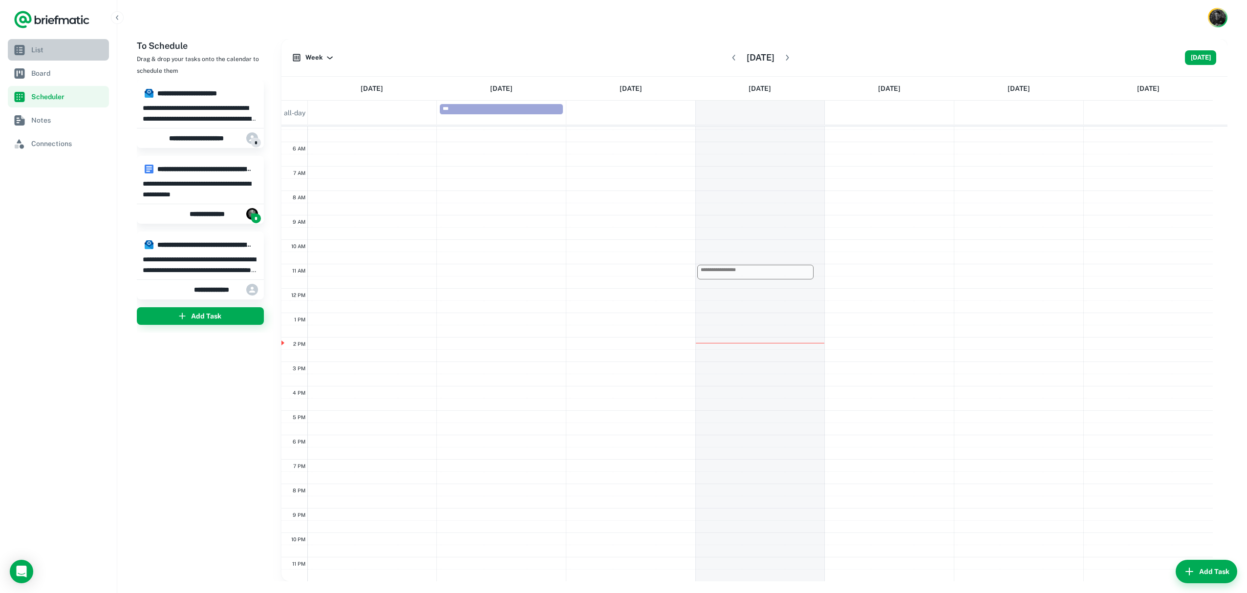
click at [37, 52] on span "List" at bounding box center [68, 49] width 74 height 11
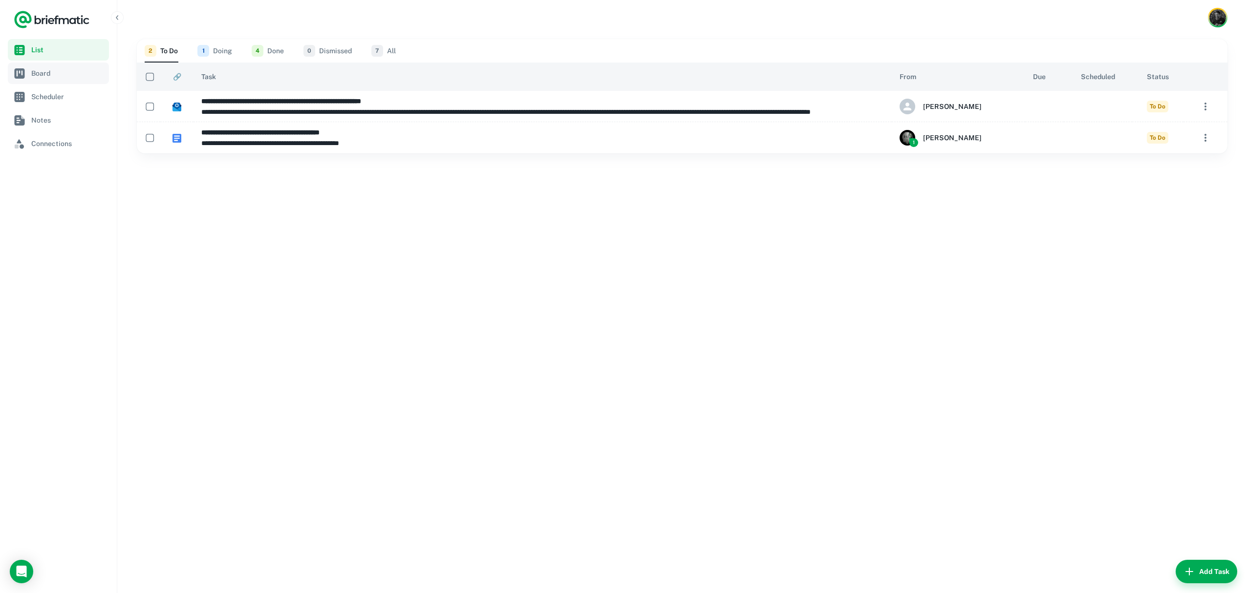
click at [40, 71] on span "Board" at bounding box center [68, 73] width 74 height 11
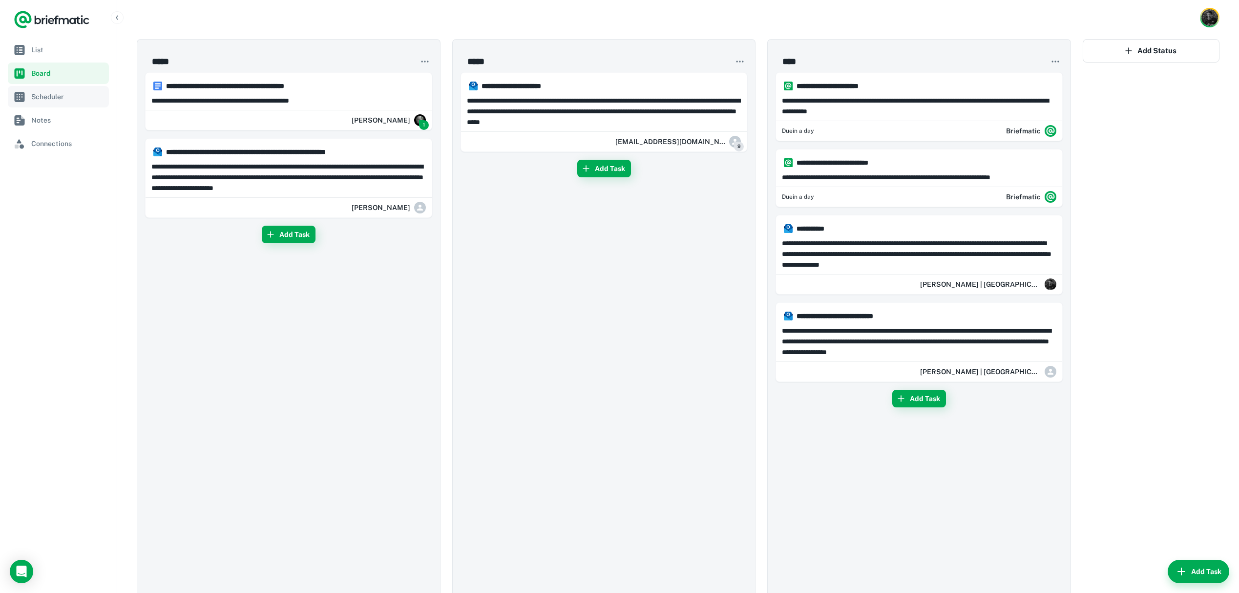
click at [44, 96] on span "Scheduler" at bounding box center [68, 96] width 74 height 11
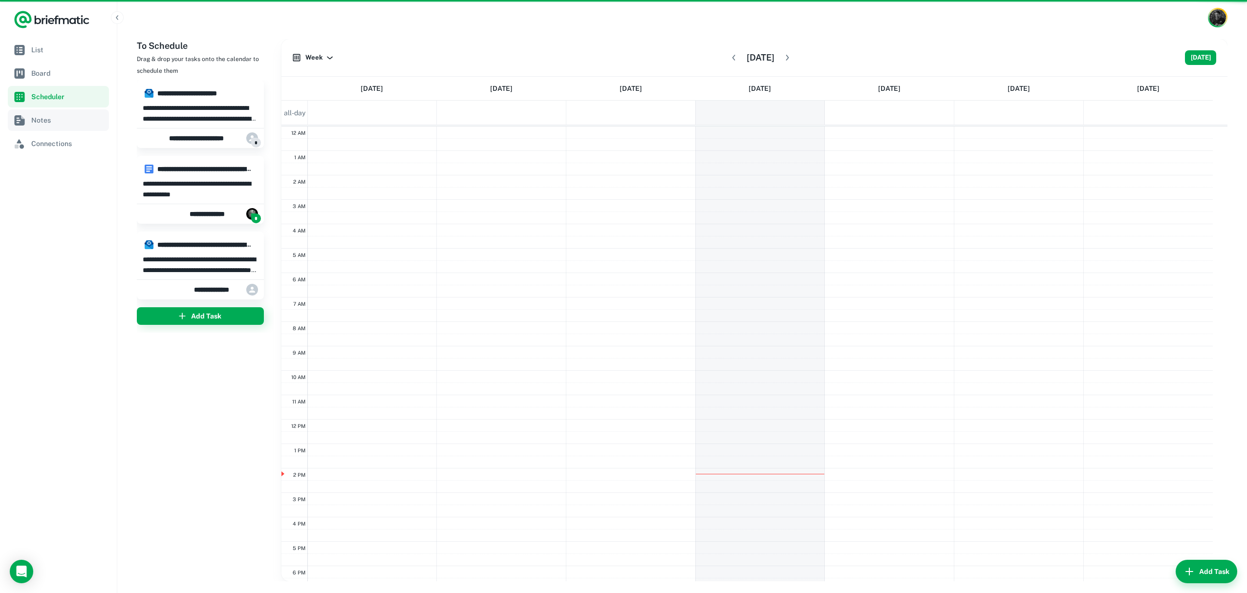
scroll to position [131, 0]
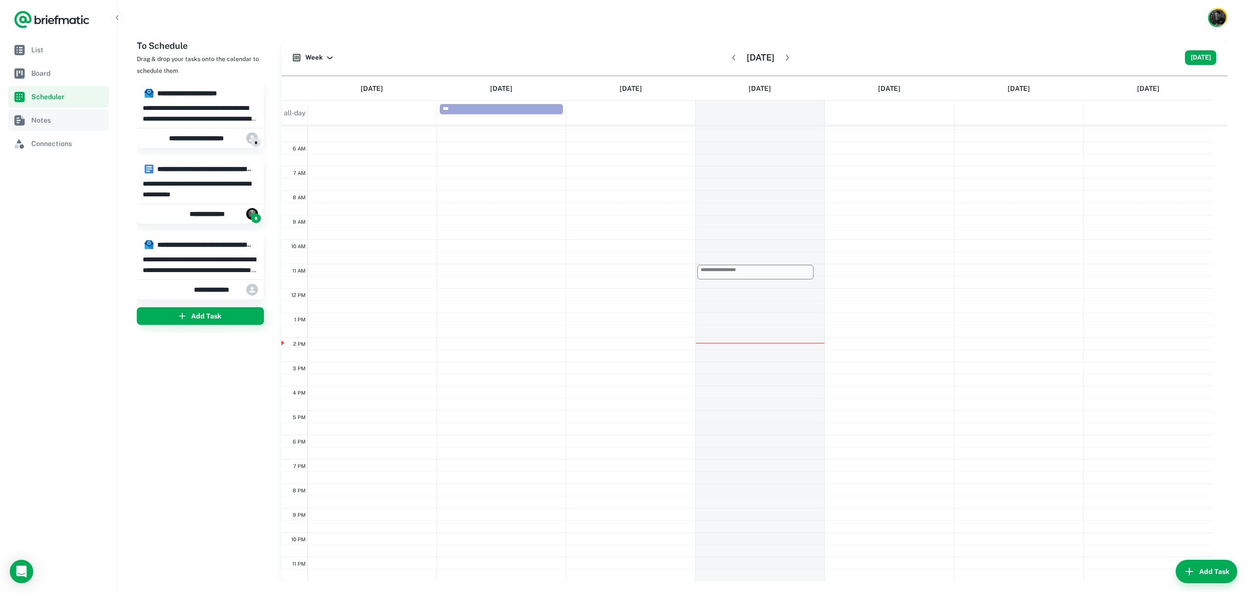
click at [42, 117] on span "Notes" at bounding box center [68, 120] width 74 height 11
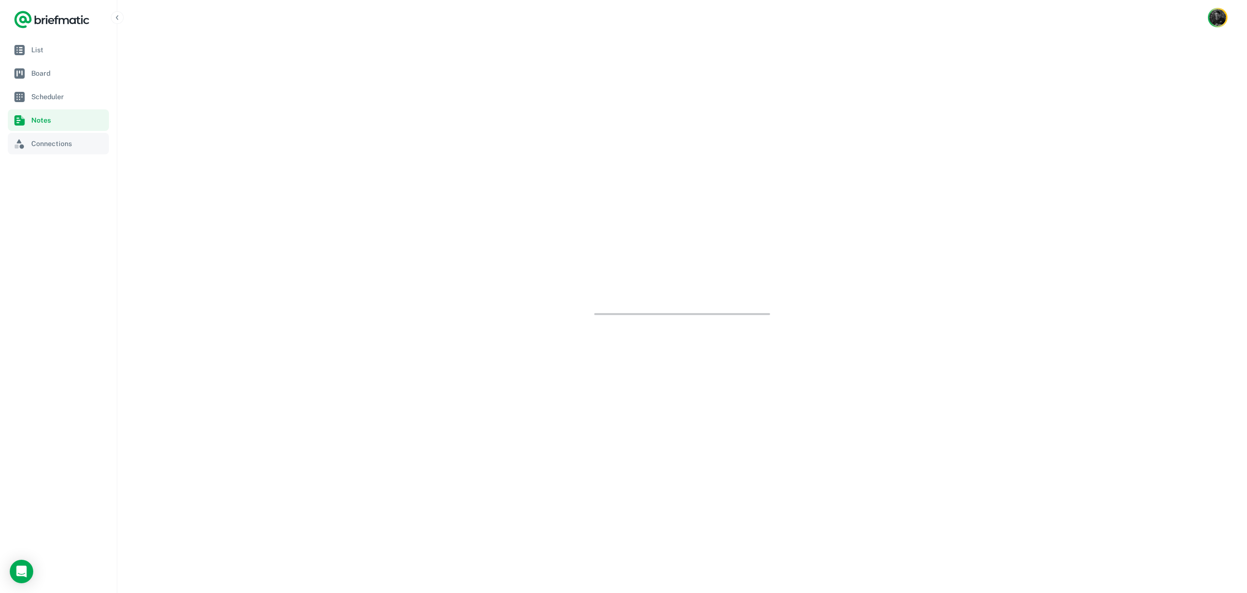
click at [47, 140] on span "Connections" at bounding box center [68, 143] width 74 height 11
click at [49, 50] on span "List" at bounding box center [68, 49] width 74 height 11
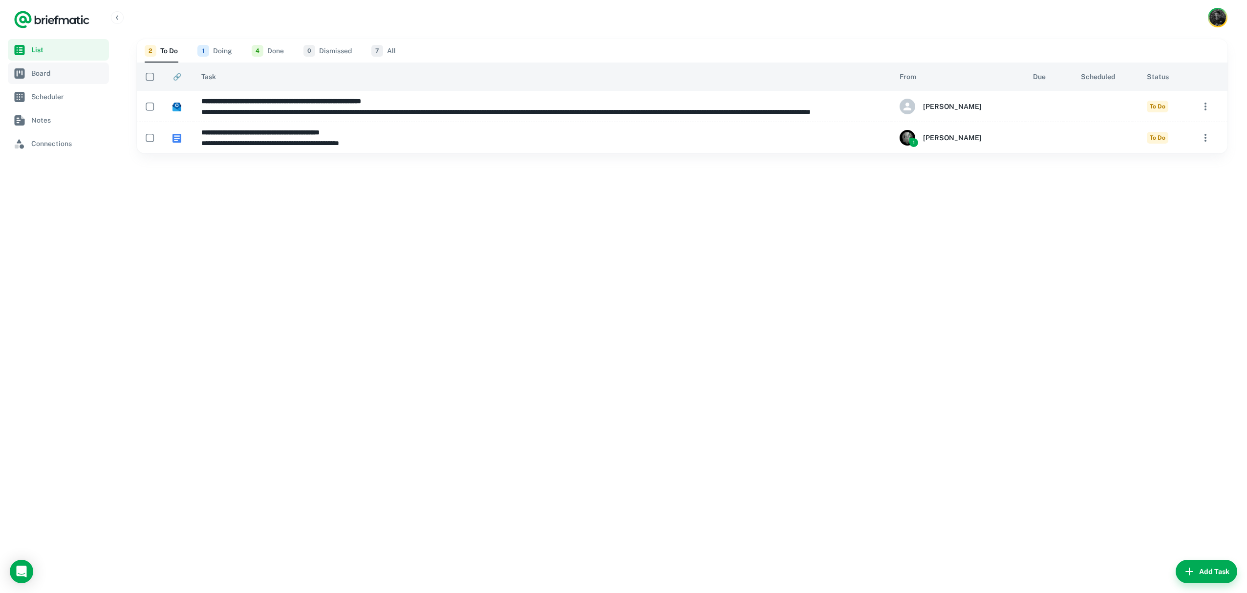
click at [55, 83] on link "Board" at bounding box center [58, 73] width 101 height 21
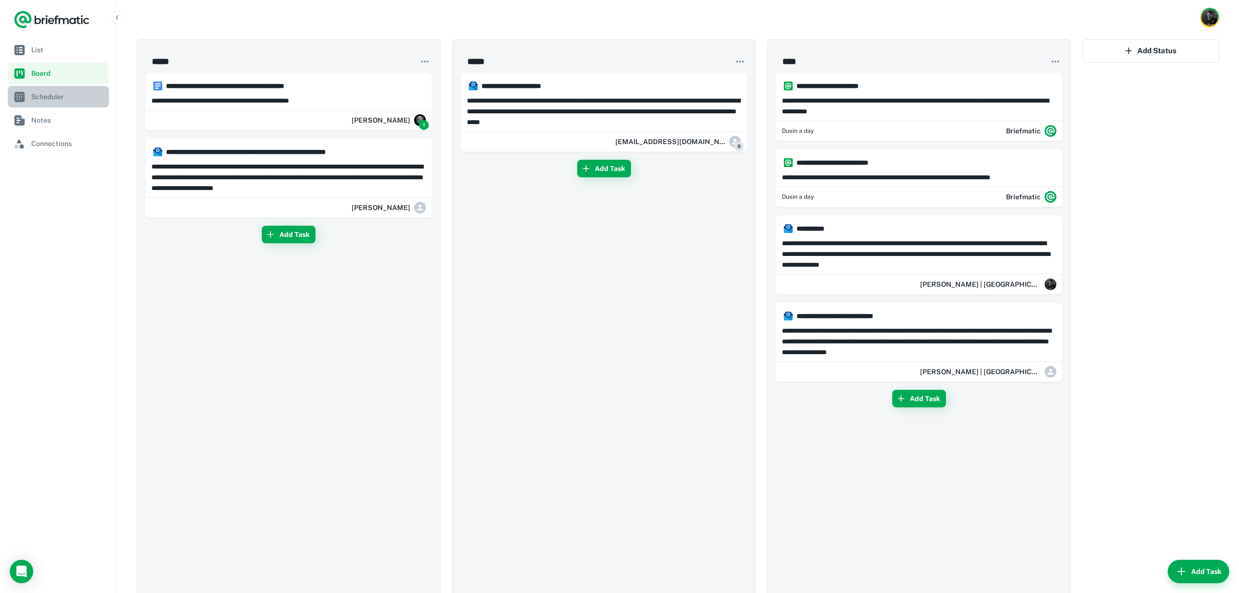
click at [54, 93] on span "Scheduler" at bounding box center [68, 96] width 74 height 11
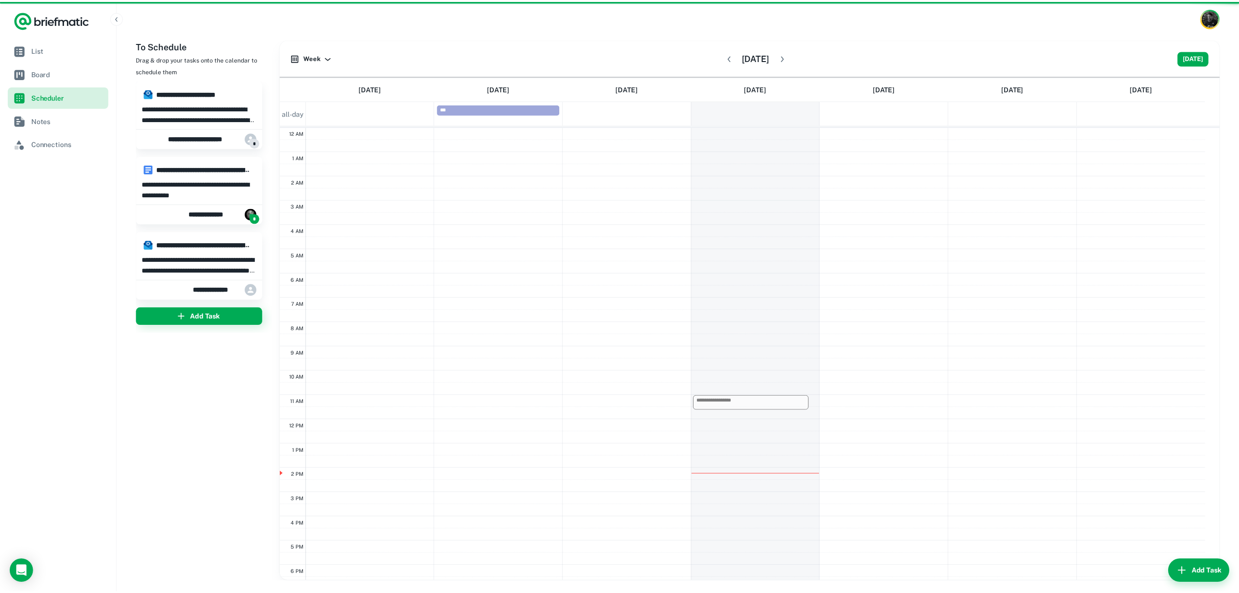
scroll to position [131, 0]
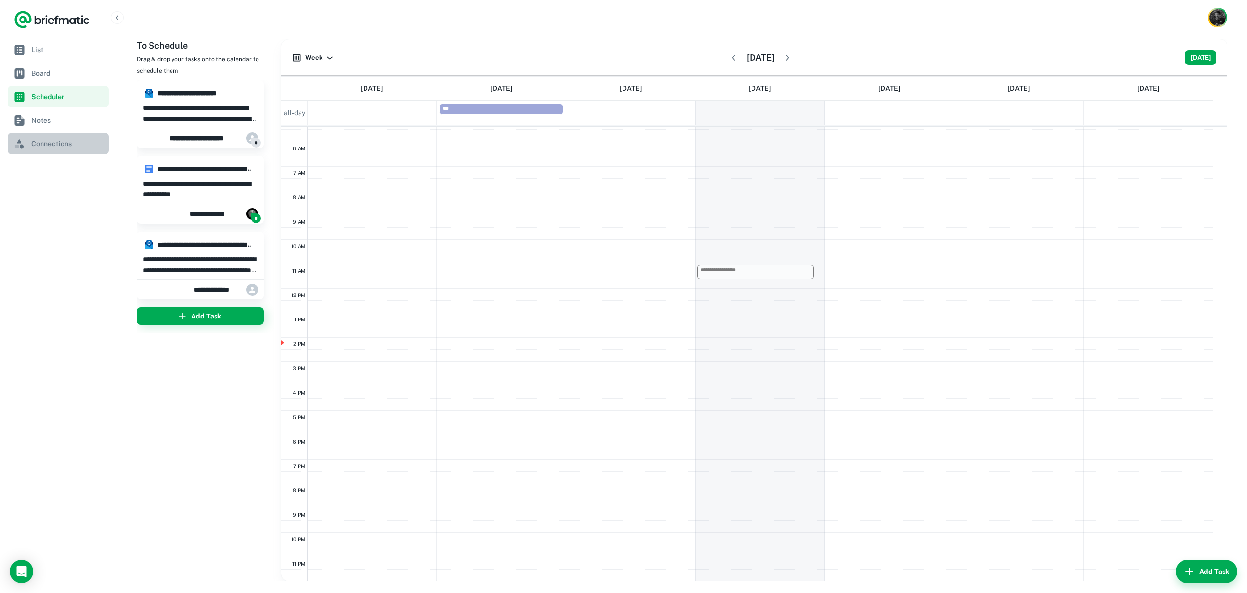
click at [55, 145] on span "Connections" at bounding box center [68, 143] width 74 height 11
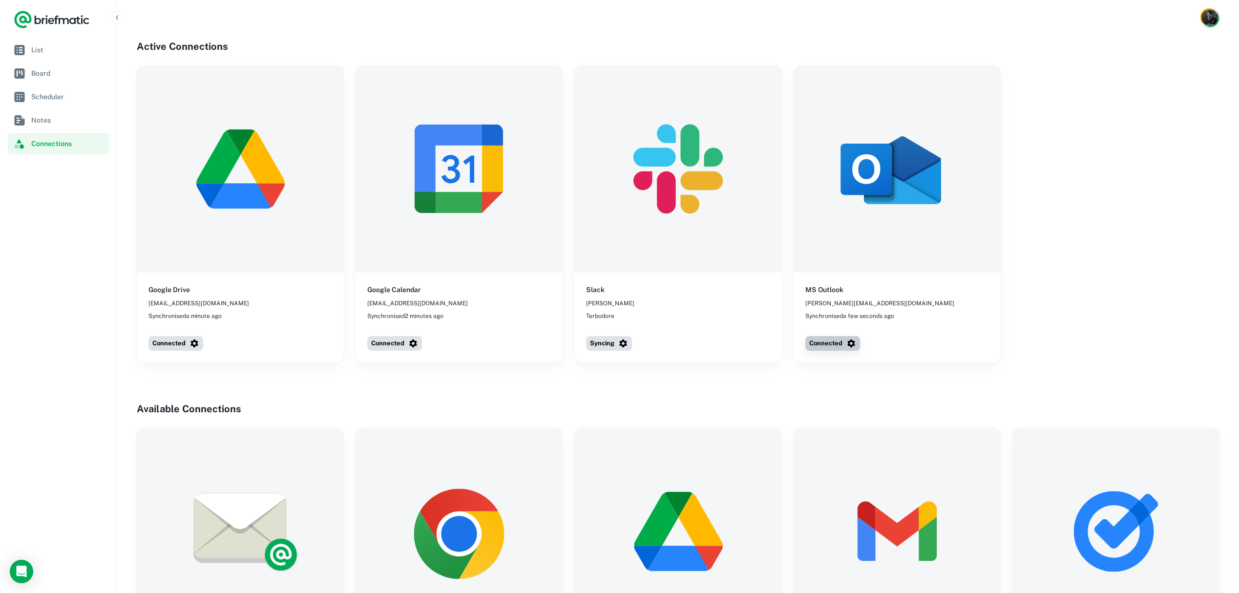
click at [854, 344] on icon "button" at bounding box center [852, 344] width 10 height 10
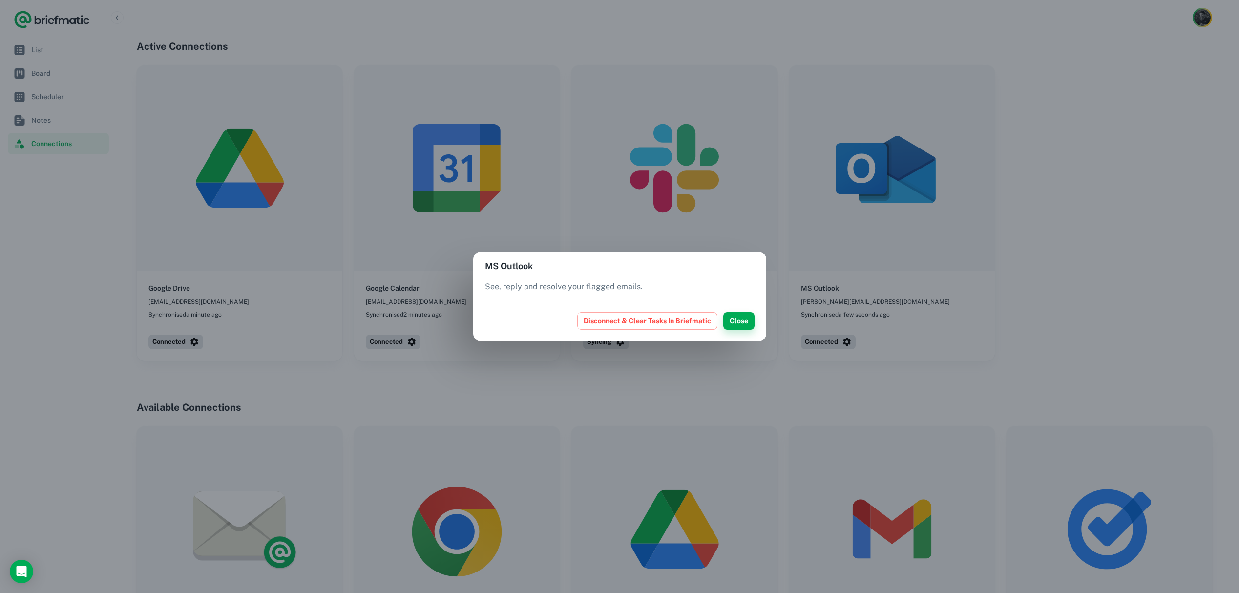
click at [740, 324] on button "Close" at bounding box center [738, 321] width 31 height 18
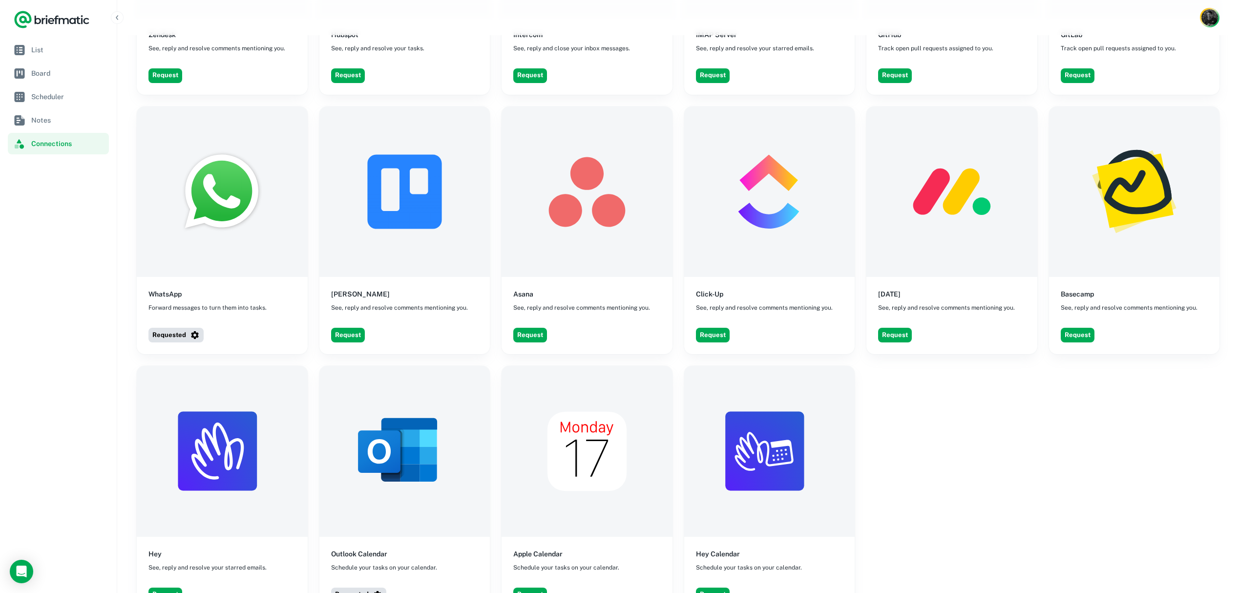
scroll to position [1547, 0]
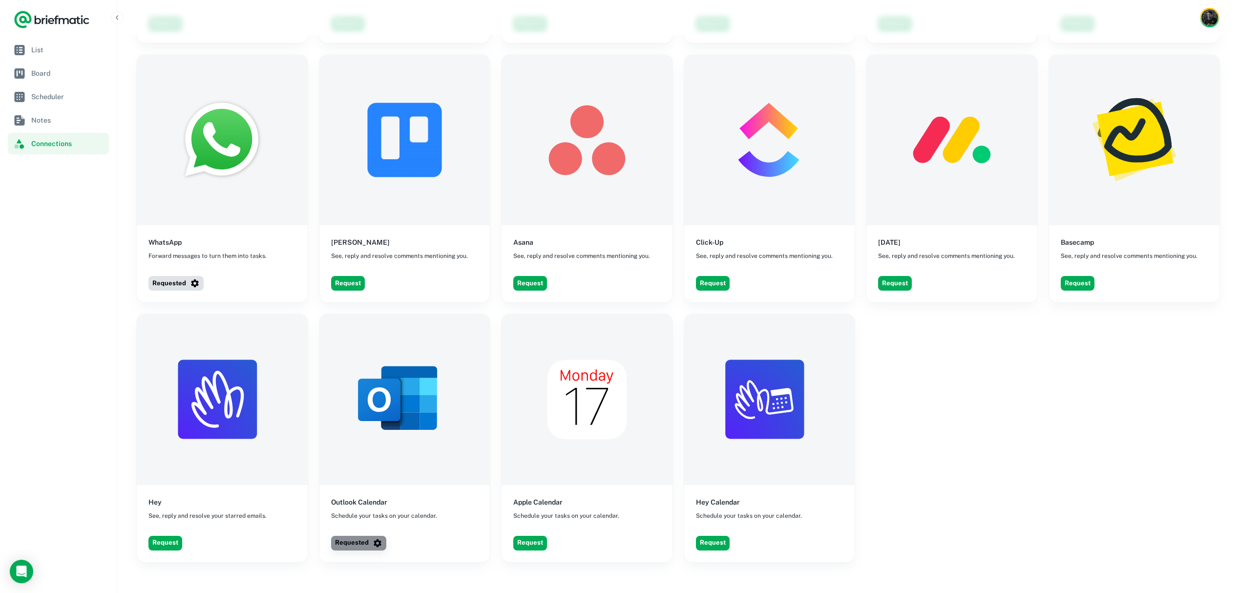
click at [380, 544] on icon "button" at bounding box center [378, 543] width 10 height 10
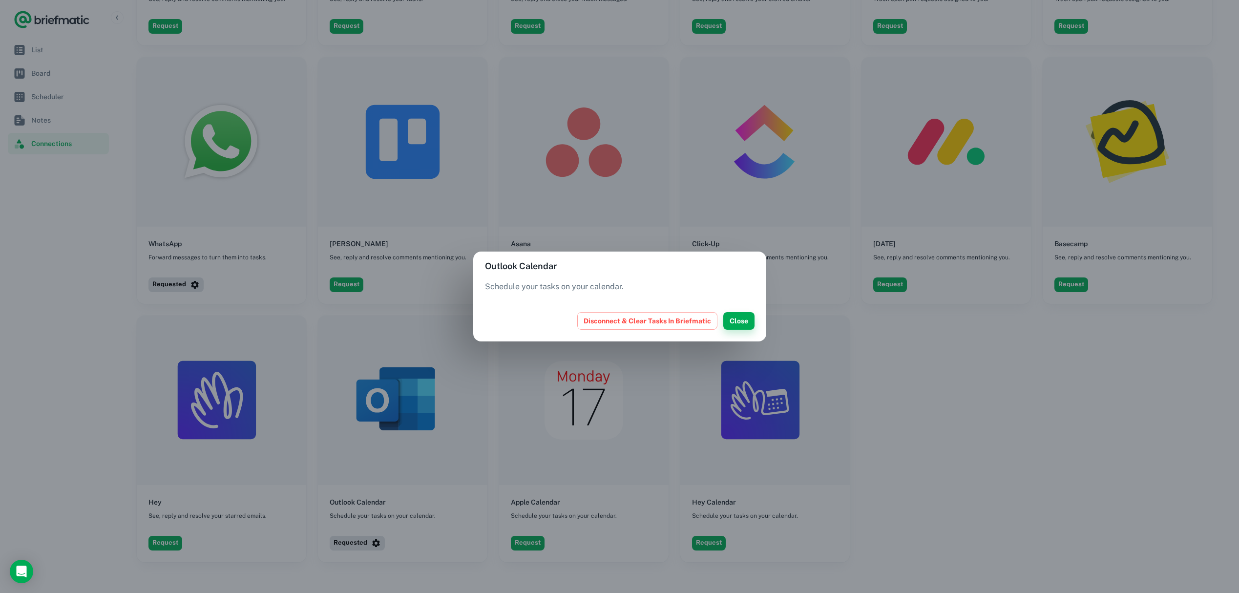
click at [736, 322] on button "Close" at bounding box center [738, 321] width 31 height 18
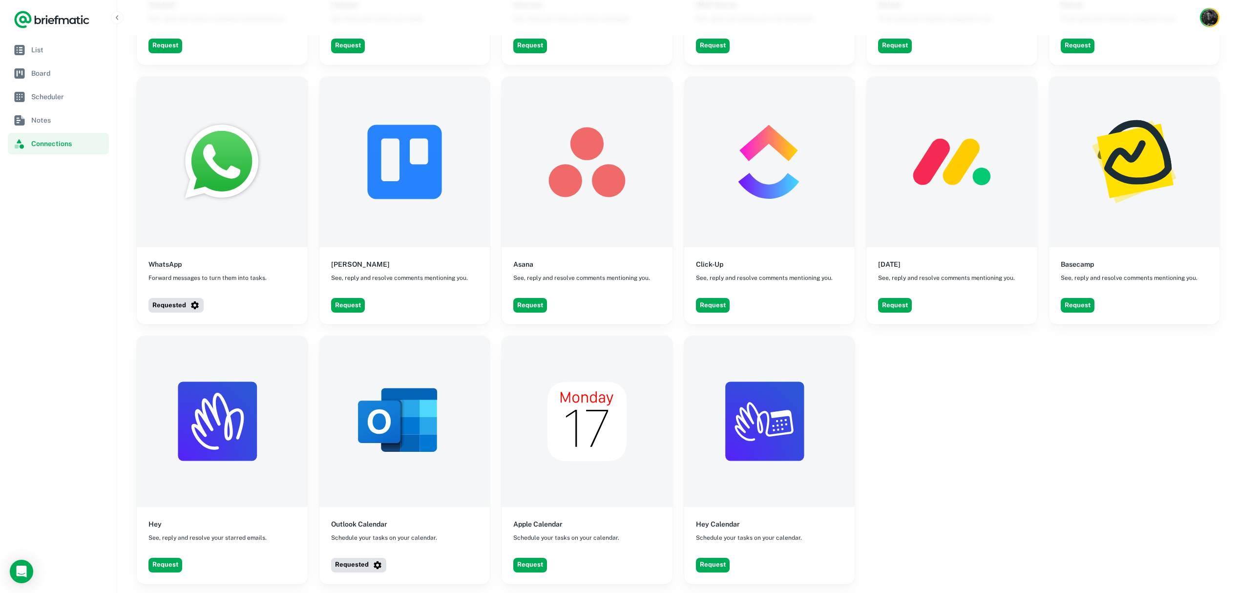
scroll to position [1551, 0]
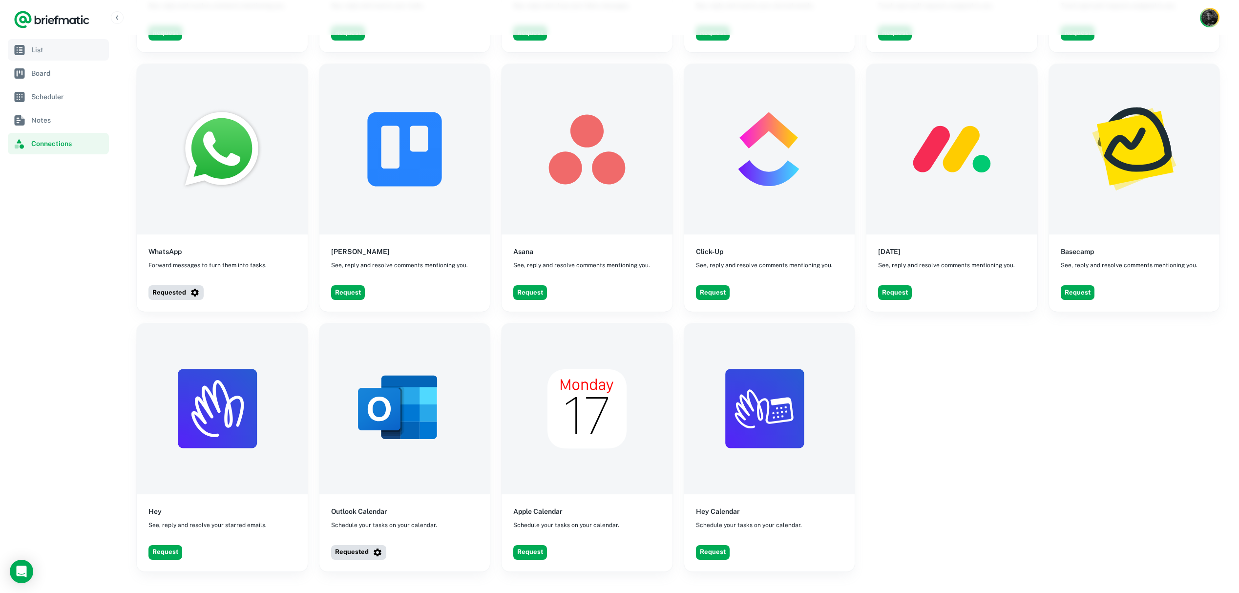
click at [61, 54] on span "List" at bounding box center [68, 49] width 74 height 11
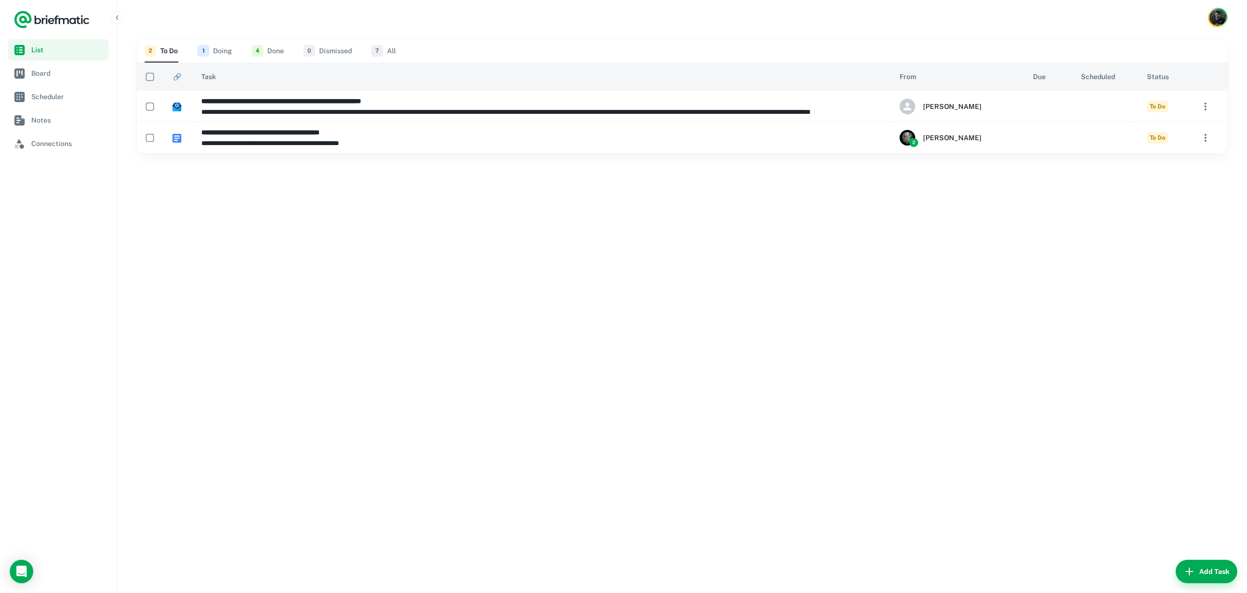
click at [271, 48] on button "4 Done" at bounding box center [268, 50] width 32 height 23
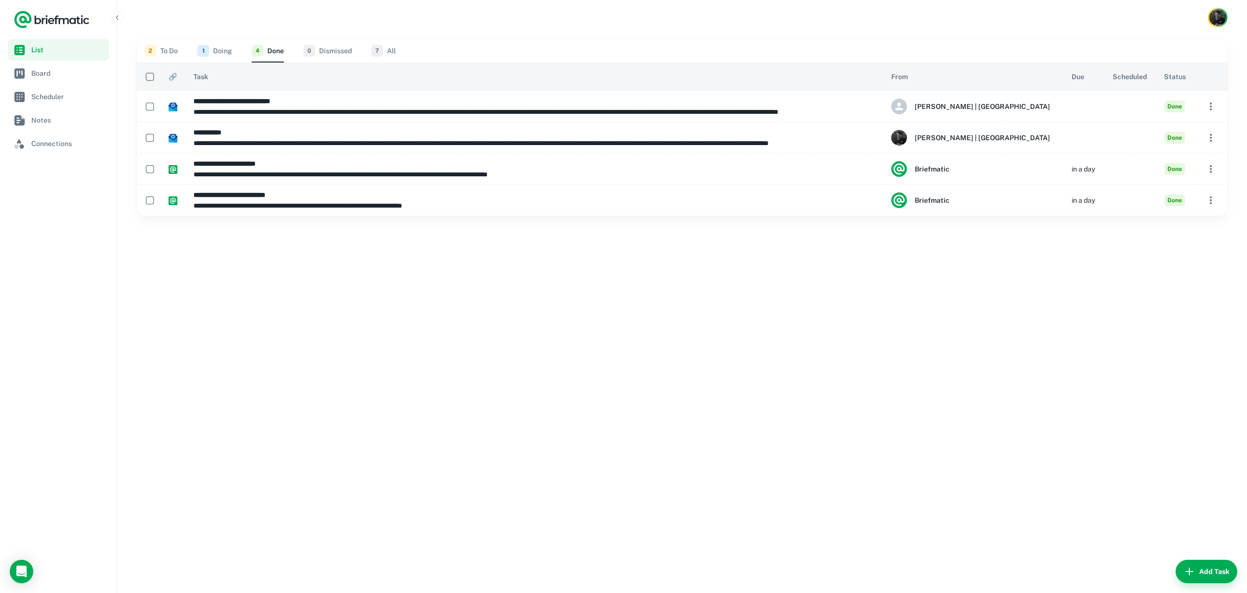
click at [379, 54] on span "7" at bounding box center [377, 51] width 12 height 12
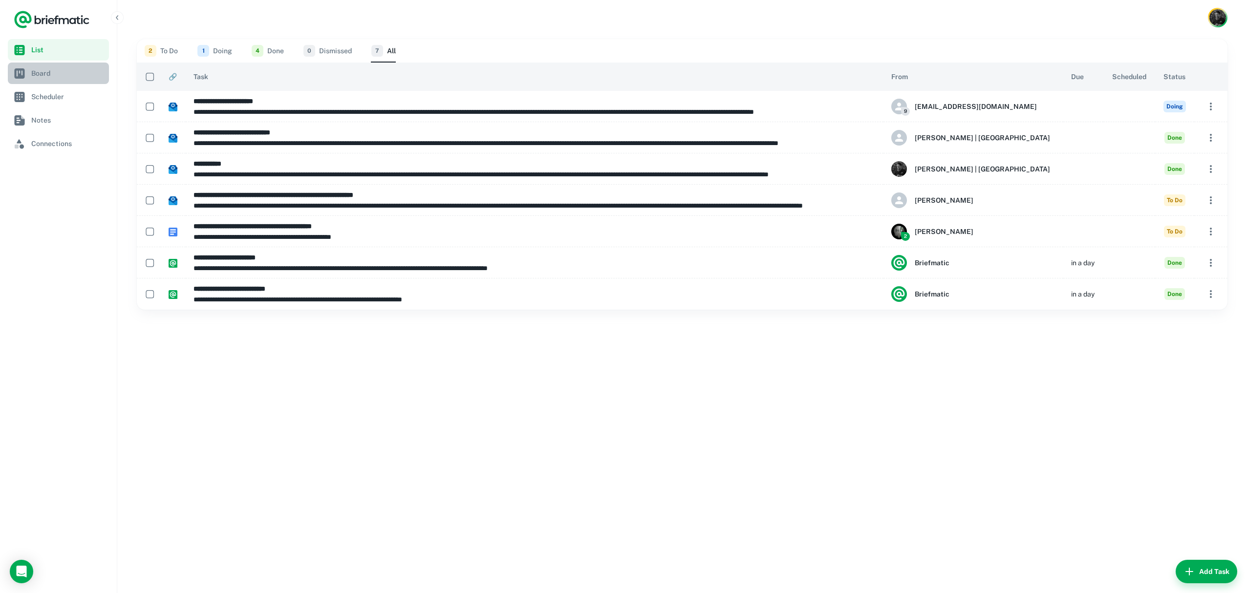
click at [64, 71] on span "Board" at bounding box center [68, 73] width 74 height 11
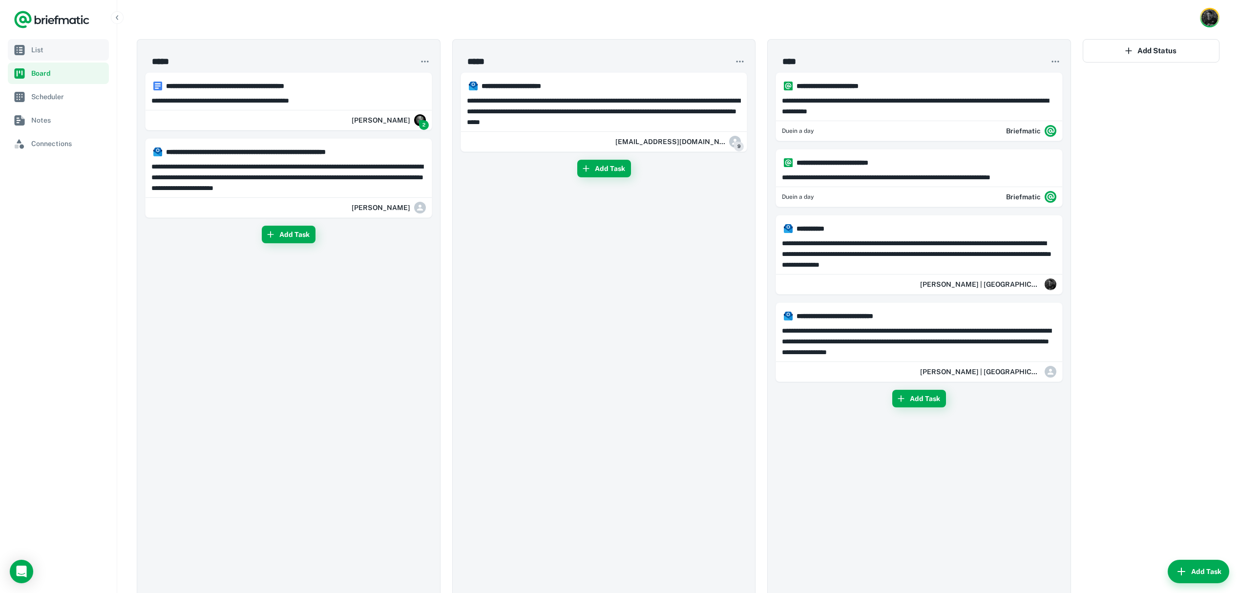
click at [74, 56] on link "List" at bounding box center [58, 49] width 101 height 21
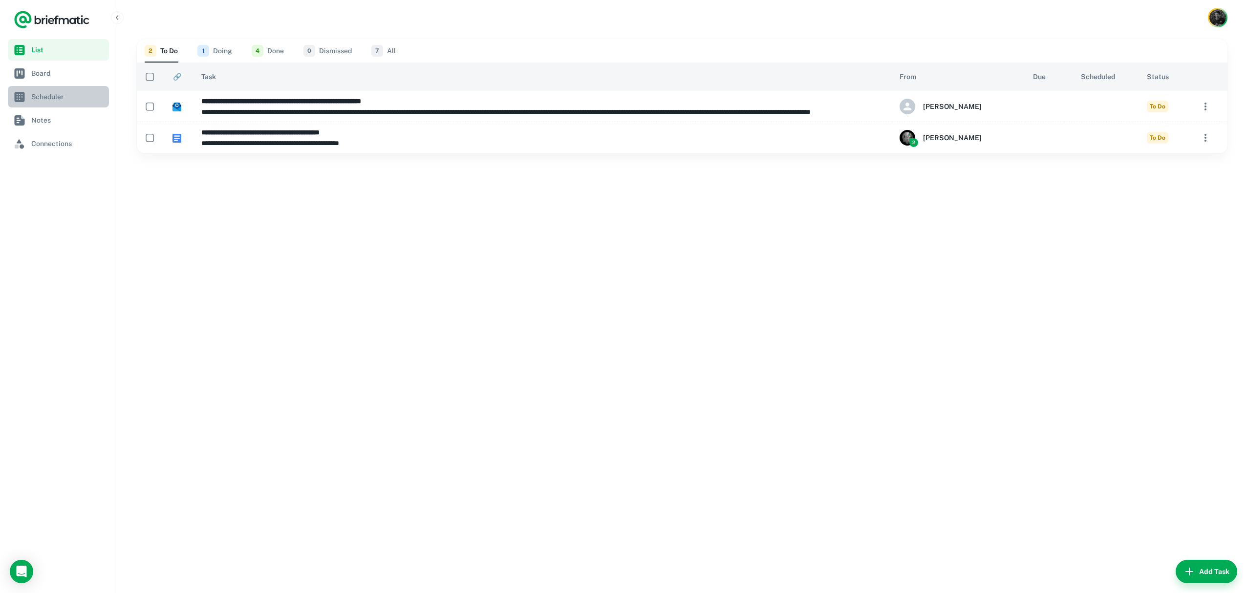
click at [52, 98] on span "Scheduler" at bounding box center [68, 96] width 74 height 11
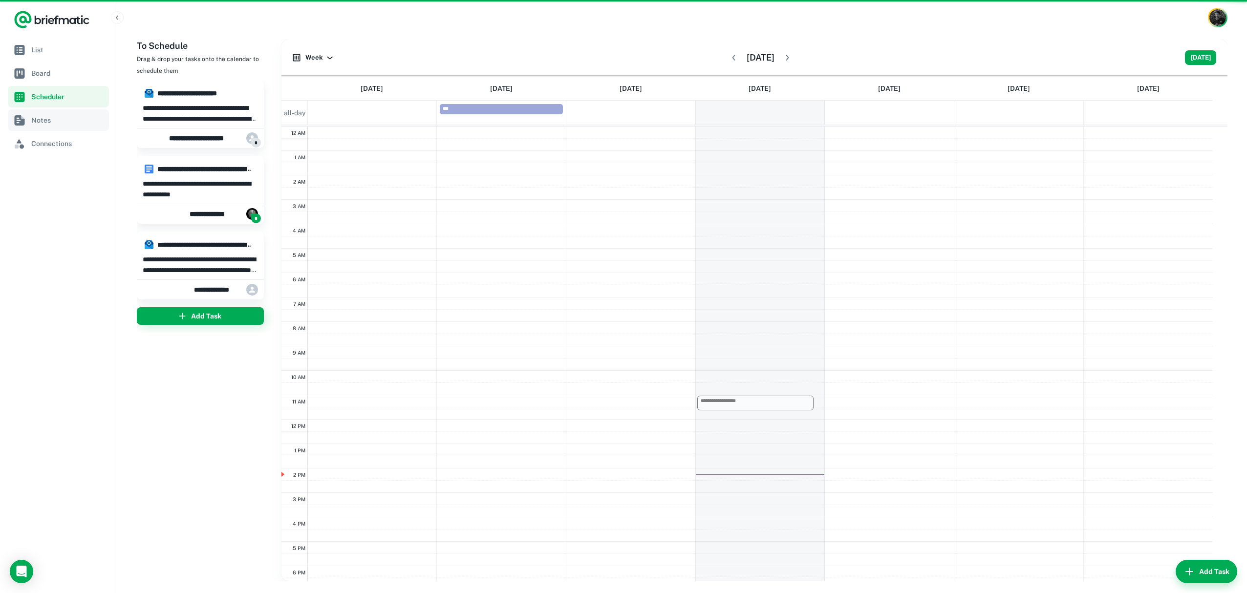
scroll to position [131, 0]
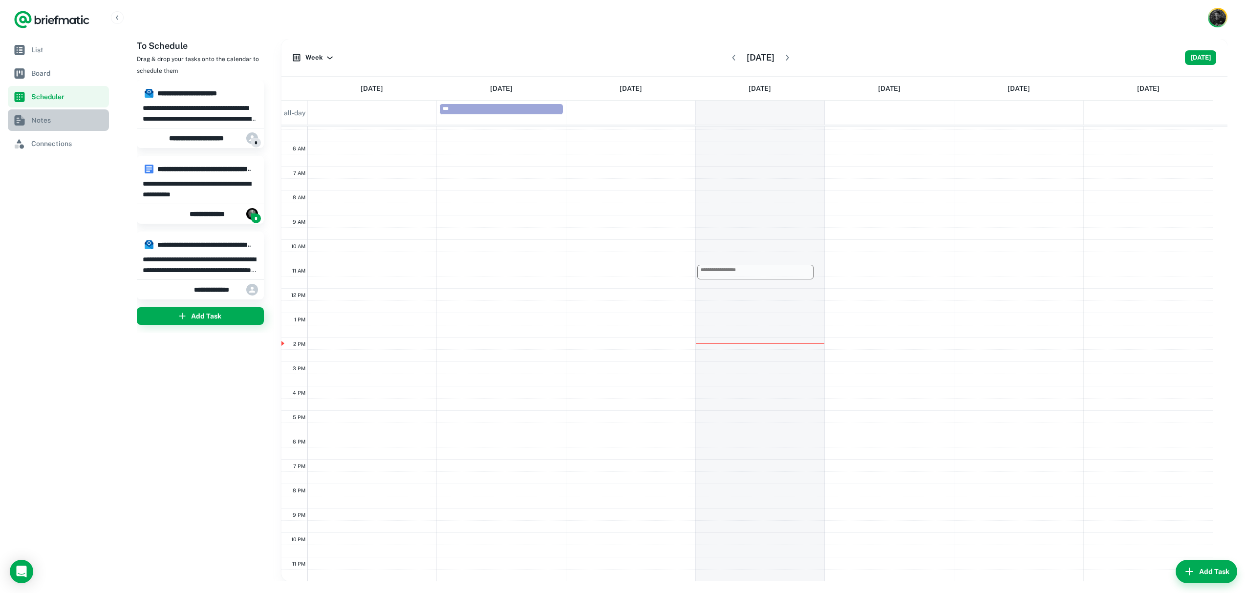
click at [49, 120] on span "Notes" at bounding box center [68, 120] width 74 height 11
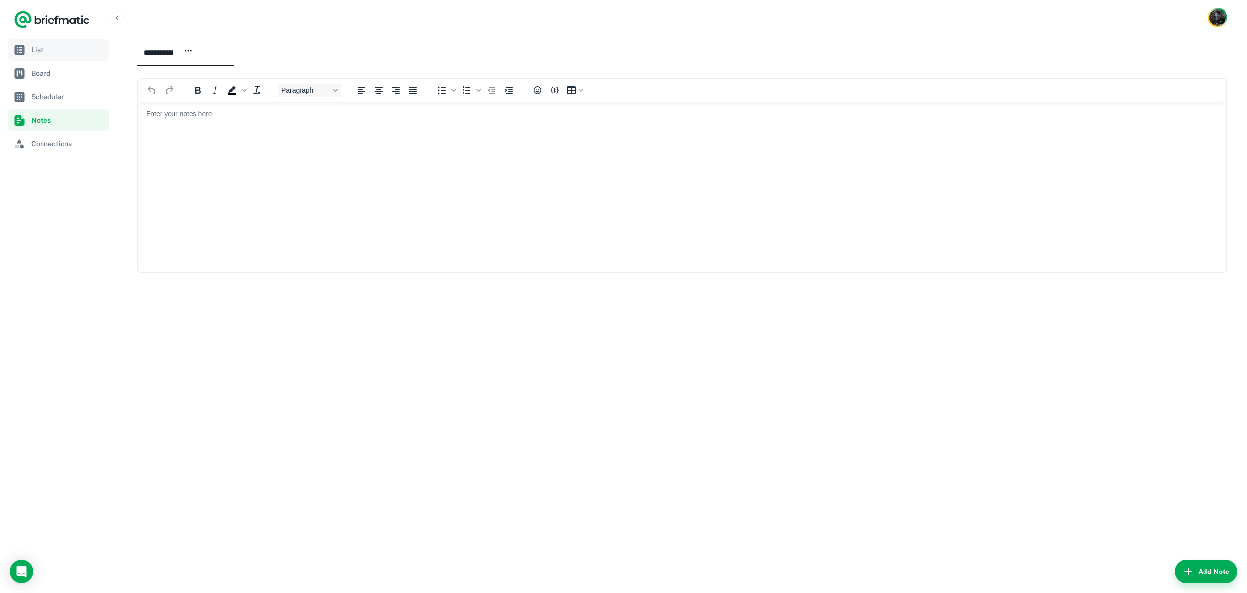
click at [80, 53] on span "List" at bounding box center [68, 49] width 74 height 11
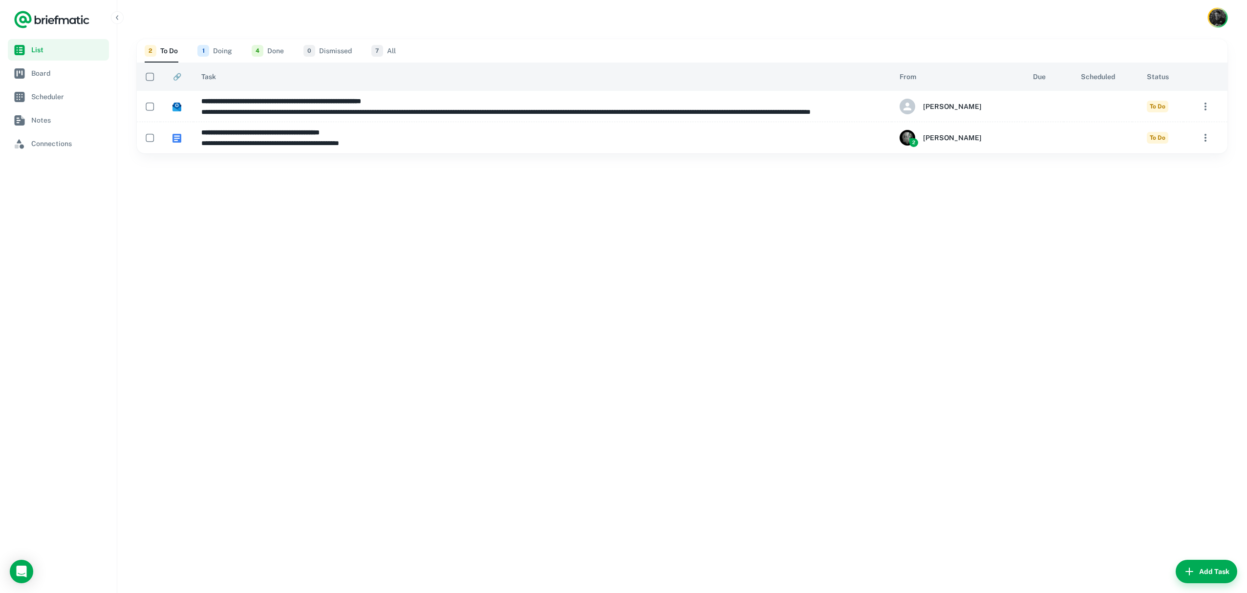
click at [1215, 20] on img "Account button" at bounding box center [1217, 17] width 17 height 17
click at [952, 24] on div at bounding box center [623, 296] width 1247 height 593
click at [45, 71] on span "Board" at bounding box center [68, 73] width 74 height 11
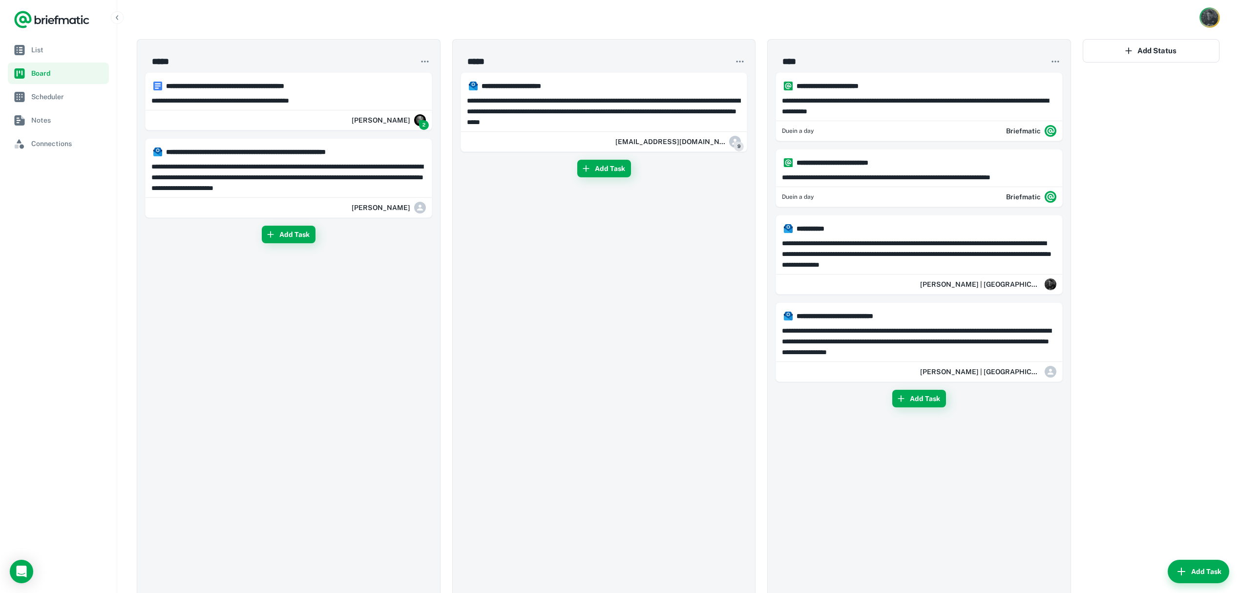
click at [1207, 21] on img "Account button" at bounding box center [1209, 17] width 17 height 17
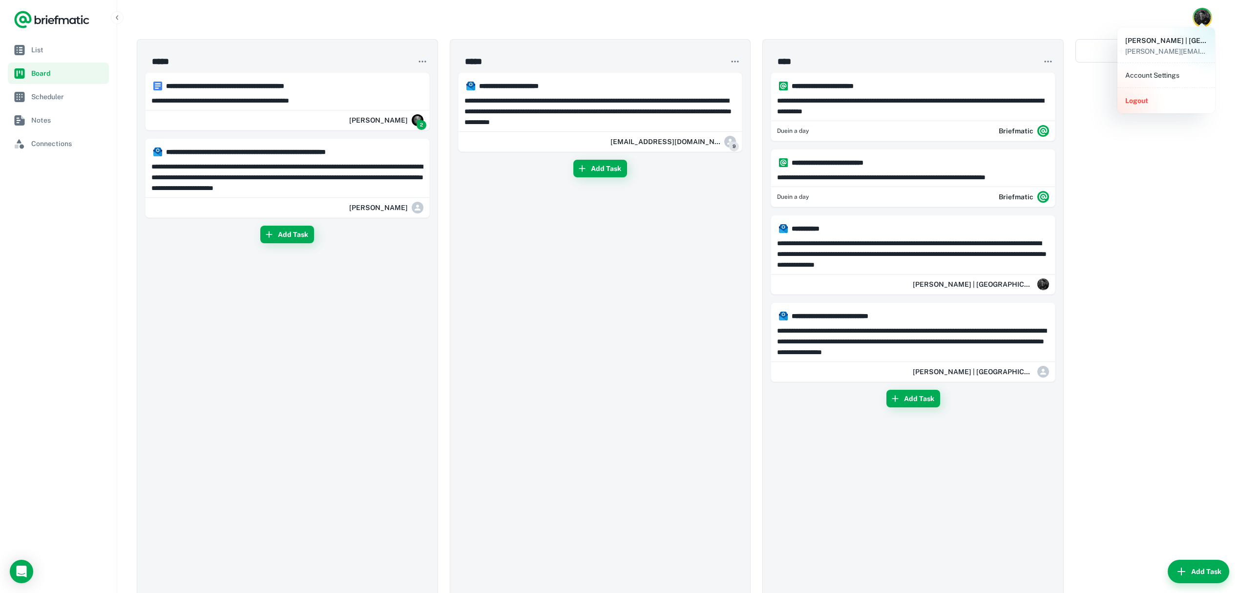
click at [1157, 74] on li "Account Settings" at bounding box center [1167, 75] width 90 height 17
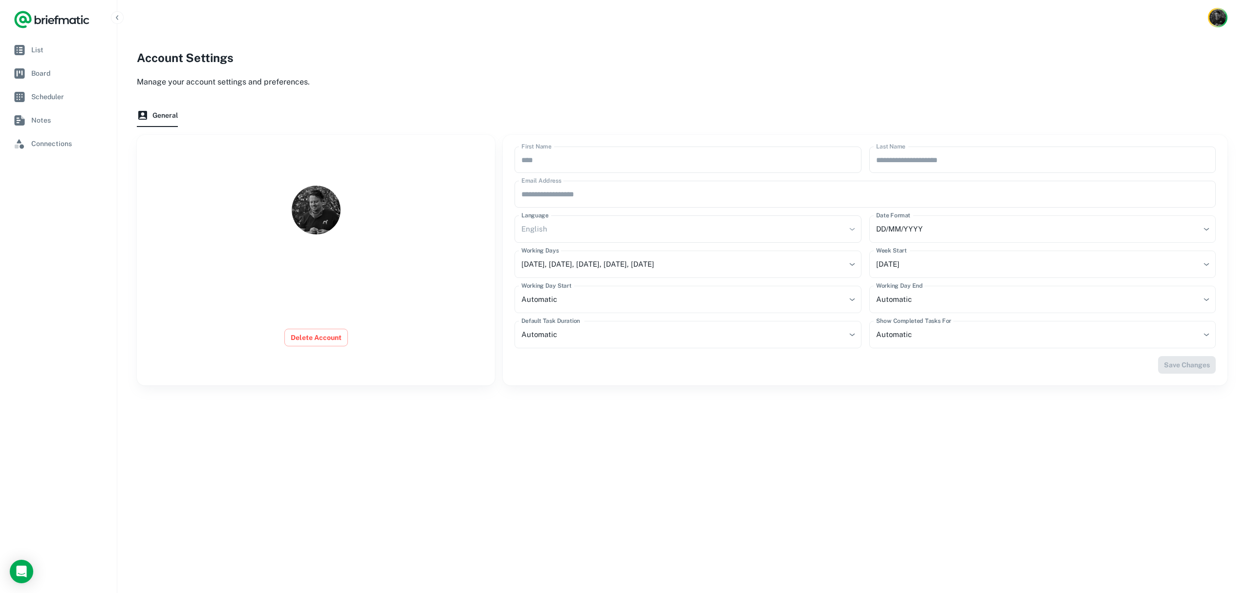
click at [234, 191] on div at bounding box center [315, 210] width 335 height 49
click at [75, 147] on span "Connections" at bounding box center [68, 143] width 74 height 11
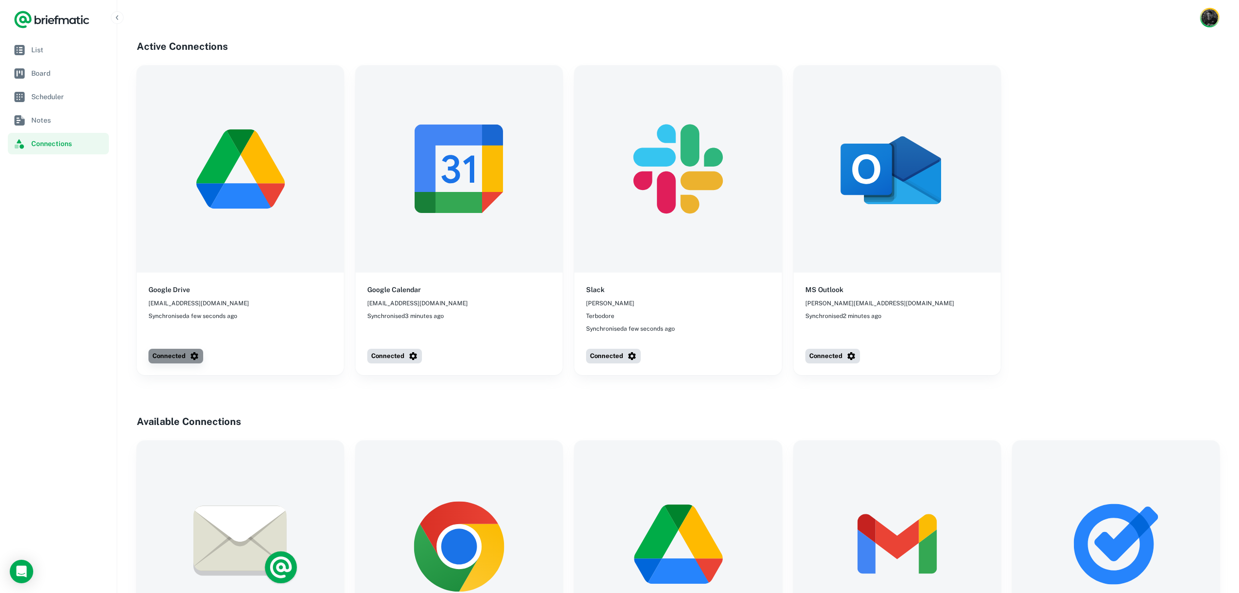
click at [175, 359] on button "Connected" at bounding box center [175, 356] width 55 height 15
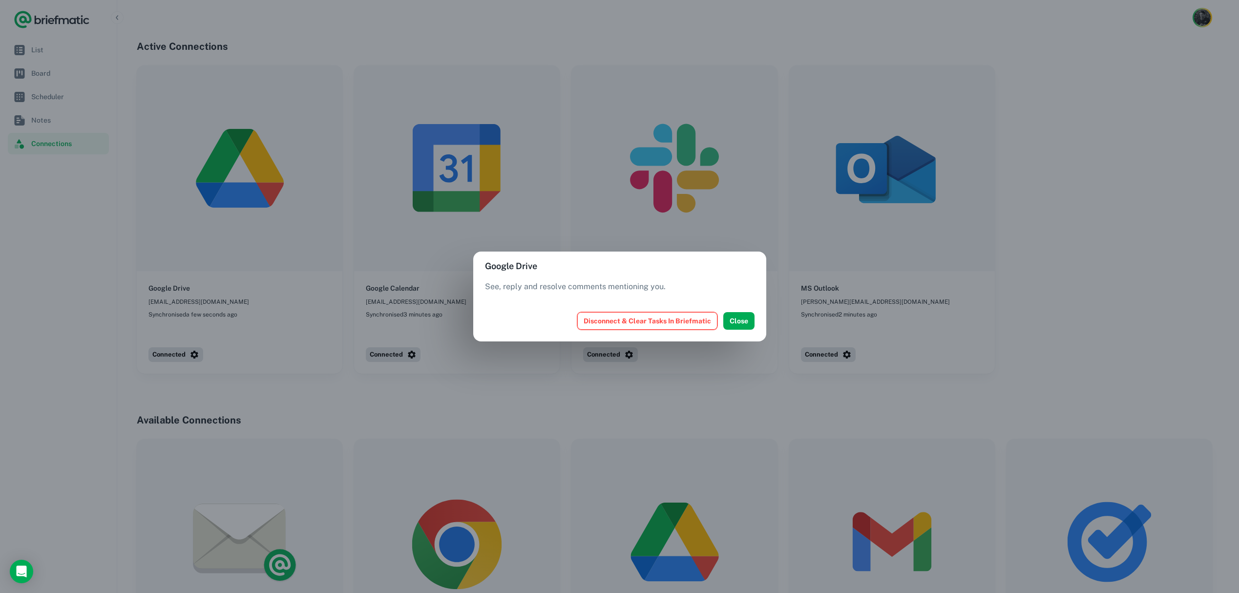
click at [677, 321] on button "Disconnect & Clear Tasks In Briefmatic" at bounding box center [647, 321] width 140 height 18
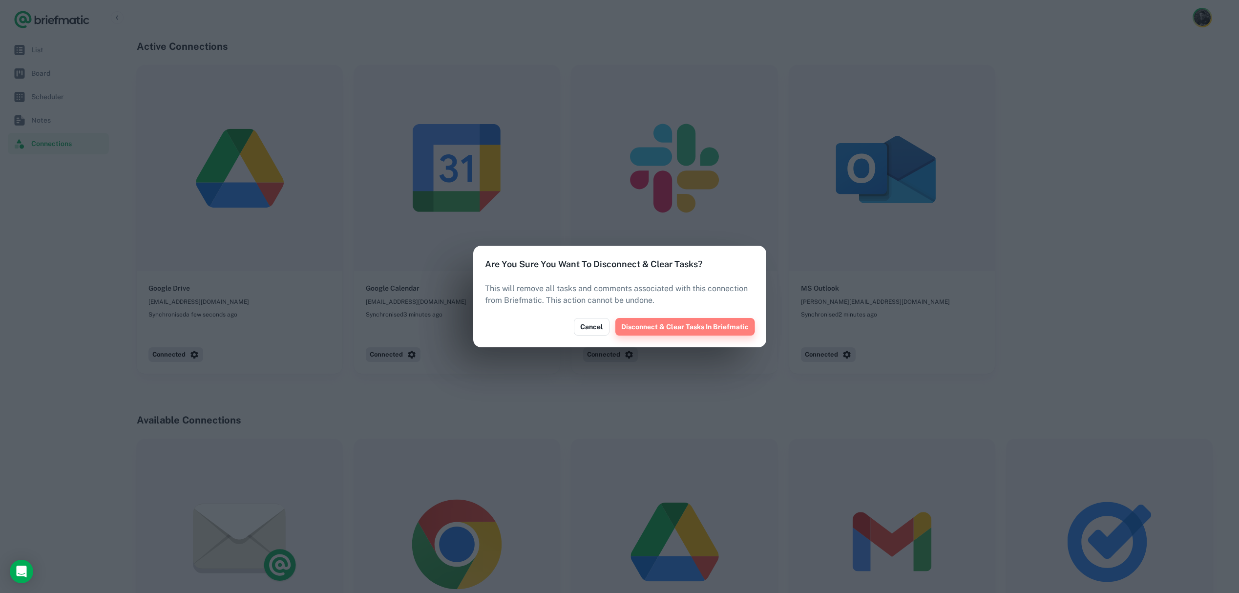
click at [657, 326] on button "Disconnect & Clear Tasks In Briefmatic" at bounding box center [684, 327] width 139 height 18
